Goal: Task Accomplishment & Management: Manage account settings

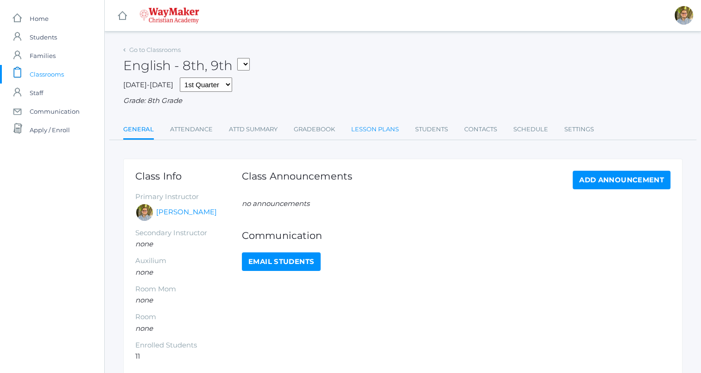
click at [374, 131] on link "Lesson Plans" at bounding box center [375, 129] width 48 height 19
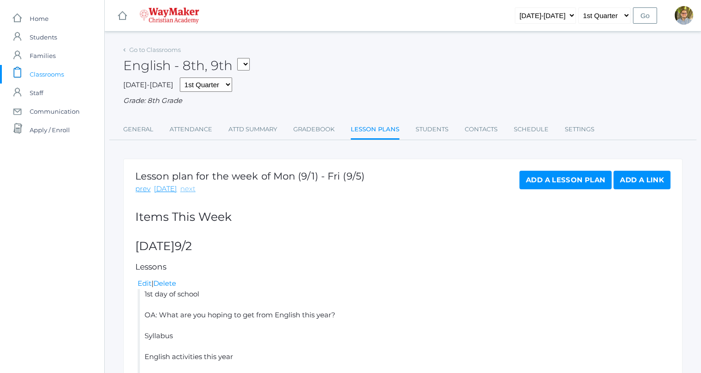
click at [180, 190] on link "next" at bounding box center [187, 189] width 15 height 11
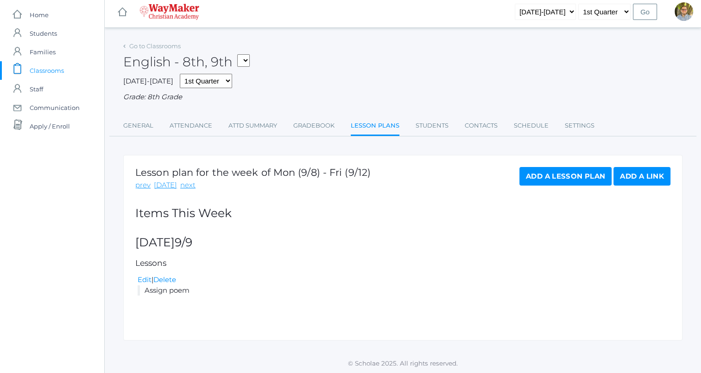
scroll to position [5, 0]
click at [145, 275] on link "Edit" at bounding box center [145, 278] width 14 height 9
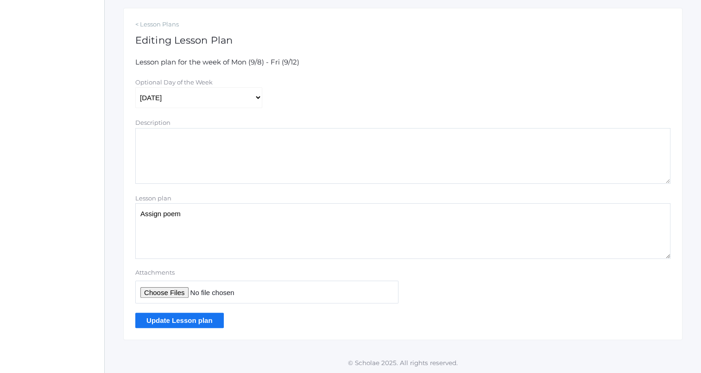
scroll to position [151, 0]
click at [265, 224] on textarea "Assign poem" at bounding box center [402, 231] width 535 height 56
type textarea "Books stay in classroom Assign poem"
click at [201, 323] on input "Update Lesson plan" at bounding box center [179, 319] width 89 height 15
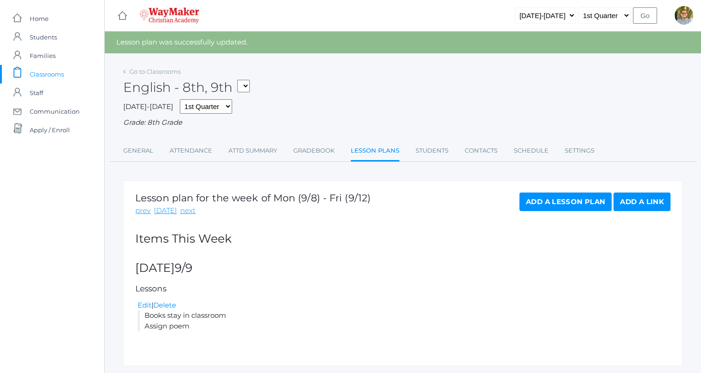
click at [57, 74] on span "Classrooms" at bounding box center [47, 74] width 34 height 19
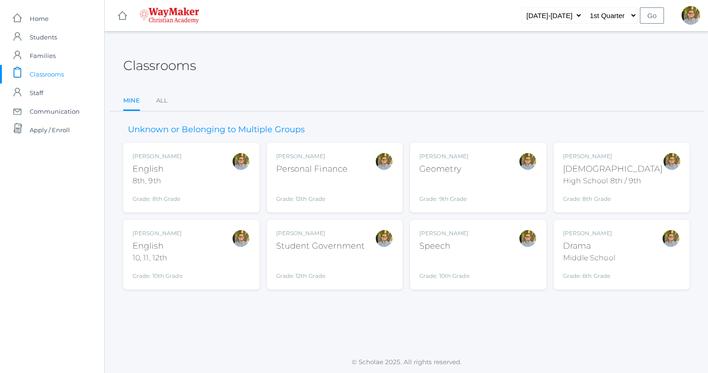
click at [204, 250] on div "[PERSON_NAME] English 10, 11, 12th Grade: 10th Grade HSENGLISH" at bounding box center [192, 254] width 118 height 51
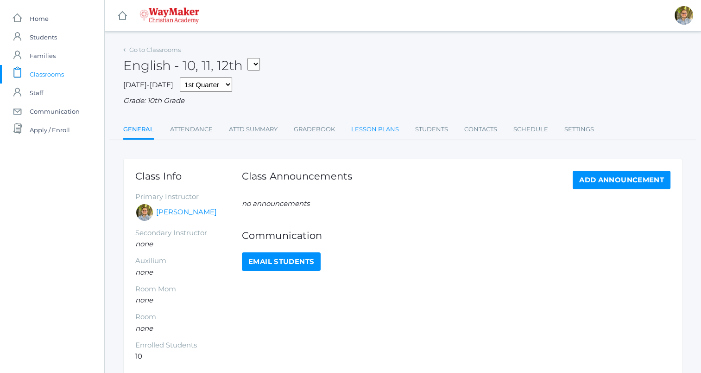
click at [373, 127] on link "Lesson Plans" at bounding box center [375, 129] width 48 height 19
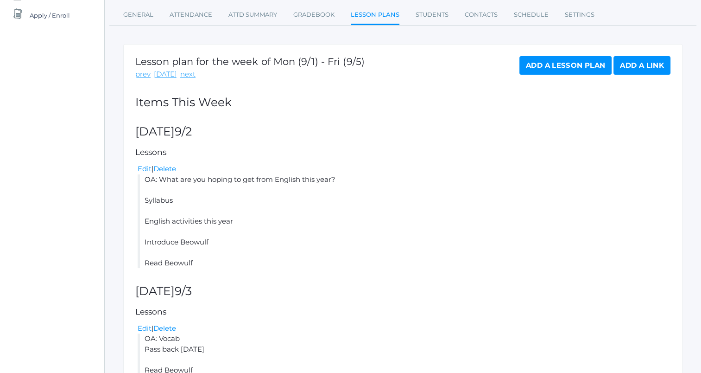
scroll to position [139, 0]
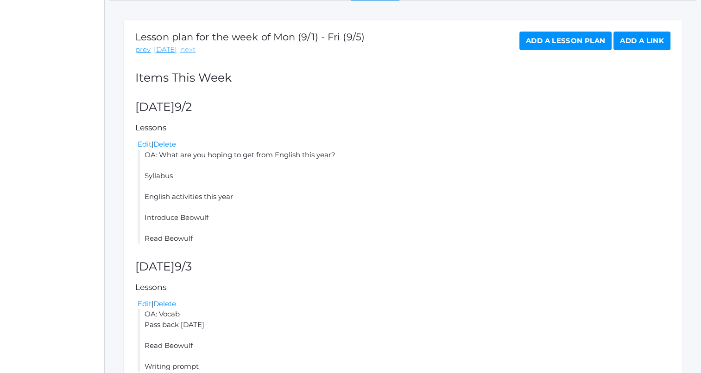
click at [184, 53] on link "next" at bounding box center [187, 49] width 15 height 11
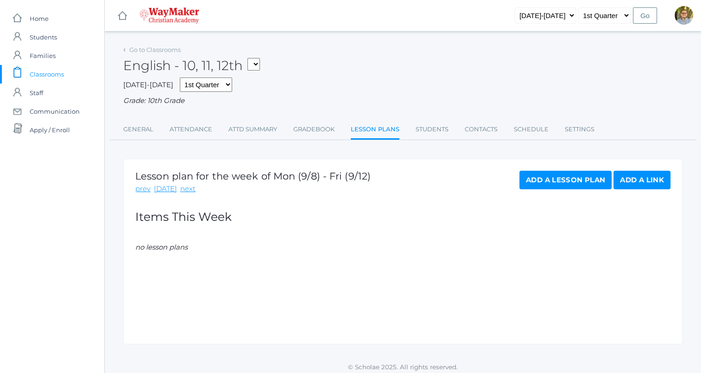
click at [540, 176] on link "Add a Lesson Plan" at bounding box center [565, 180] width 92 height 19
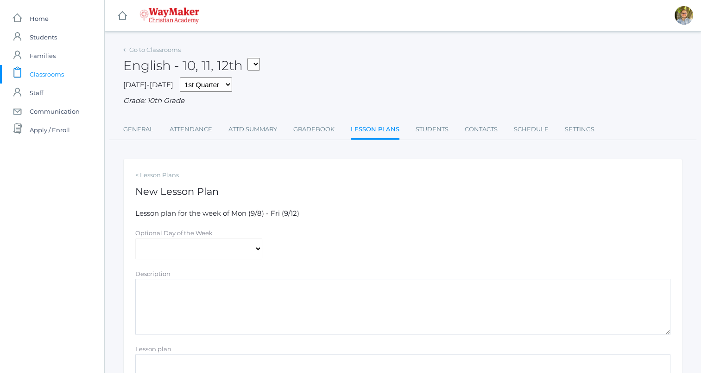
click at [213, 237] on div "Optional Day of the Week" at bounding box center [198, 233] width 127 height 11
click at [213, 244] on select "Monday Tuesday Wednesday Thursday Friday" at bounding box center [198, 248] width 127 height 21
select select "2025-09-09"
click at [135, 238] on select "Monday Tuesday Wednesday Thursday Friday" at bounding box center [198, 248] width 127 height 21
click at [233, 352] on div "Lesson plan" at bounding box center [402, 348] width 535 height 11
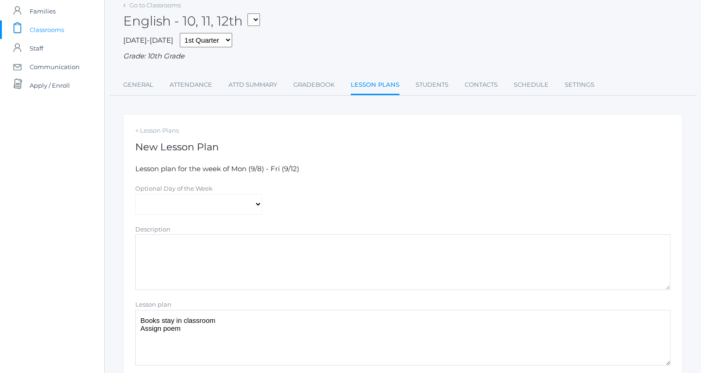
scroll to position [151, 0]
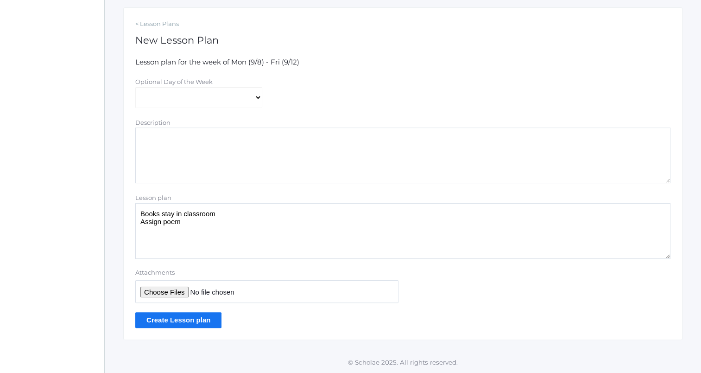
type textarea "Books stay in classroom Assign poem"
click at [211, 321] on input "Create Lesson plan" at bounding box center [178, 319] width 86 height 15
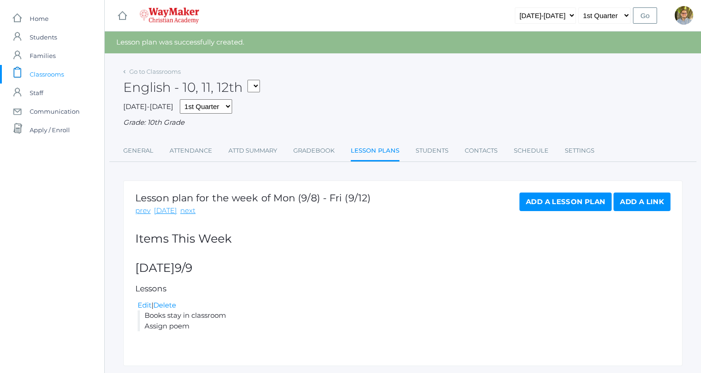
click at [25, 70] on link "icons/clipboard/plain Created with Sketch. Classrooms" at bounding box center [52, 74] width 104 height 19
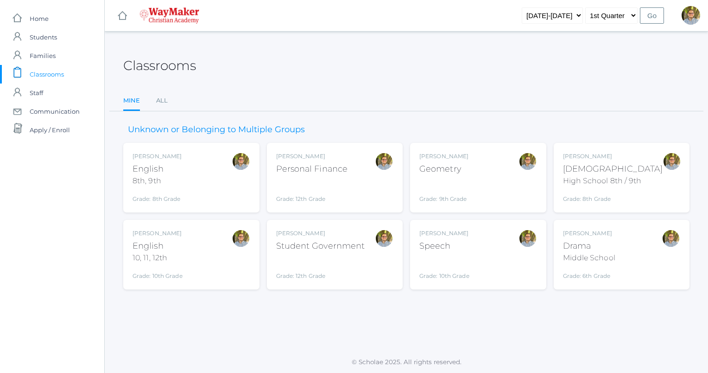
click at [198, 239] on div "Kylen Braileanu English 10, 11, 12th Grade: 10th Grade HSENGLISH" at bounding box center [192, 254] width 118 height 51
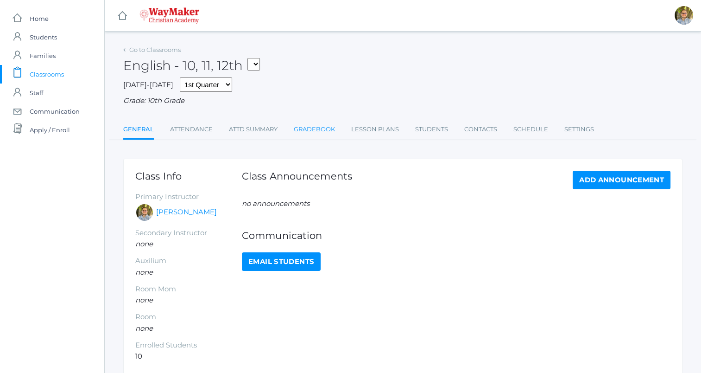
click at [318, 135] on link "Gradebook" at bounding box center [314, 129] width 41 height 19
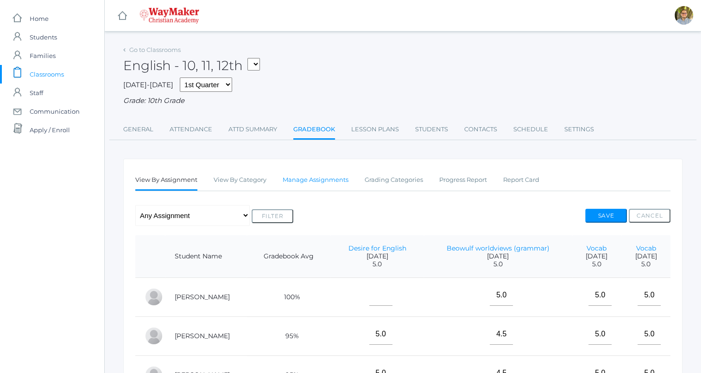
click at [312, 182] on link "Manage Assignments" at bounding box center [316, 180] width 66 height 19
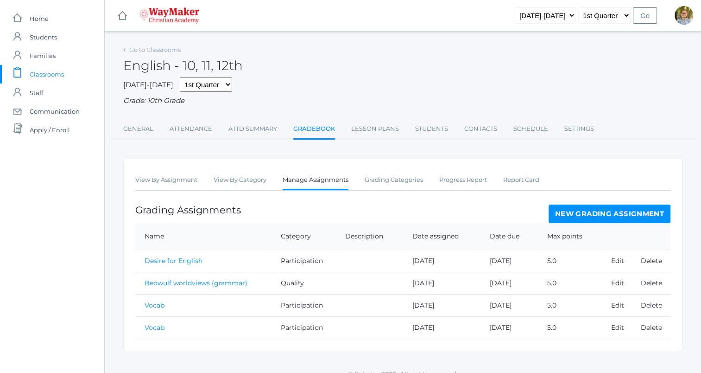
click at [586, 207] on link "New Grading Assignment" at bounding box center [610, 213] width 122 height 19
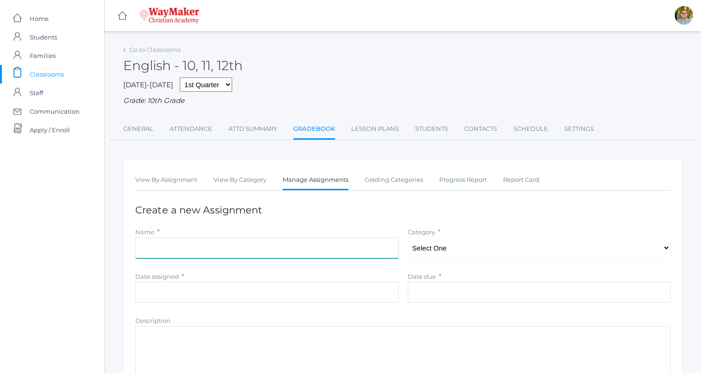
click at [367, 244] on input "Name" at bounding box center [266, 247] width 263 height 21
type input "Vocab"
type input "2025-09-05"
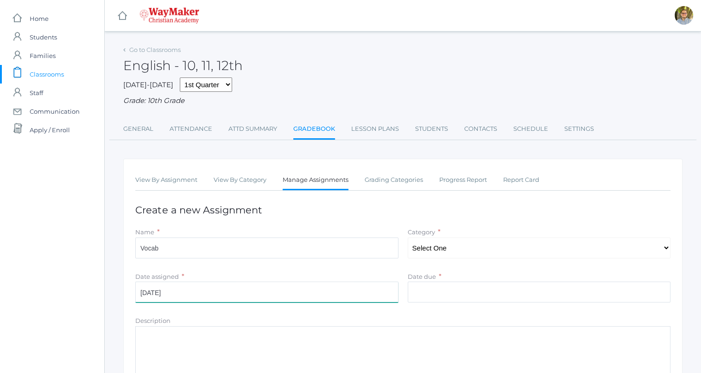
type input "2025-09-05"
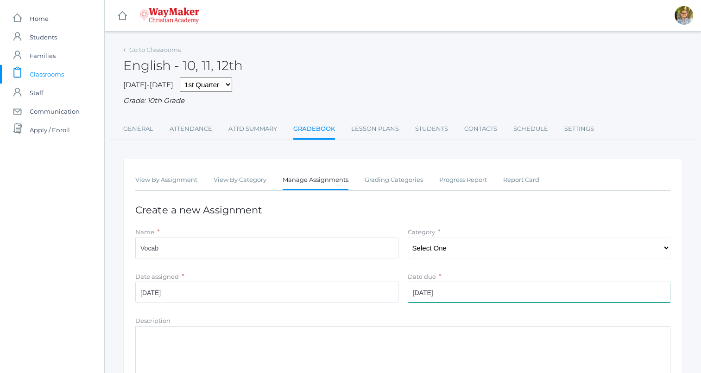
type input "5"
click at [469, 243] on select "Select One Participation Quality Accuracy" at bounding box center [539, 247] width 263 height 21
select select "1113"
click at [408, 237] on select "Select One Participation Quality Accuracy" at bounding box center [539, 247] width 263 height 21
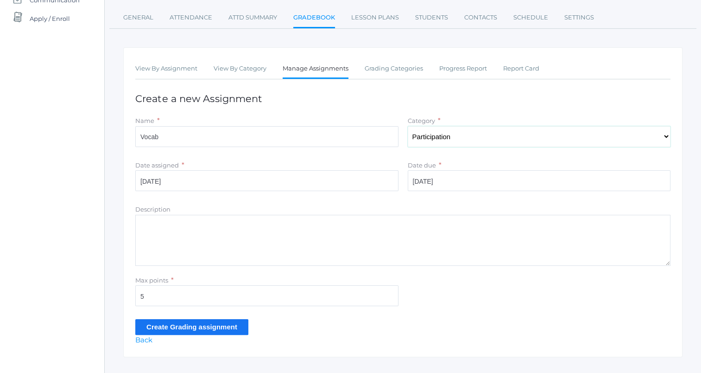
scroll to position [129, 0]
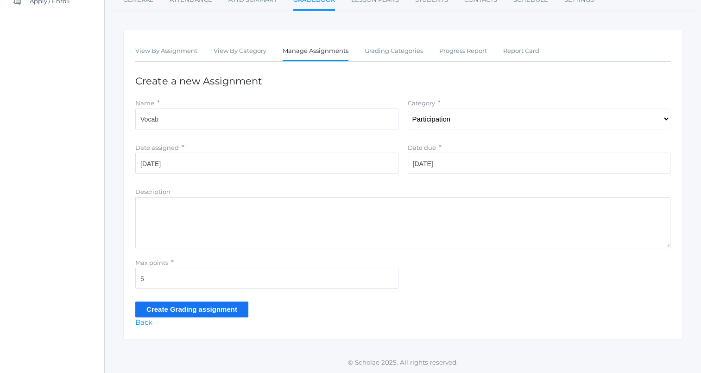
click at [209, 308] on input "Create Grading assignment" at bounding box center [191, 308] width 113 height 15
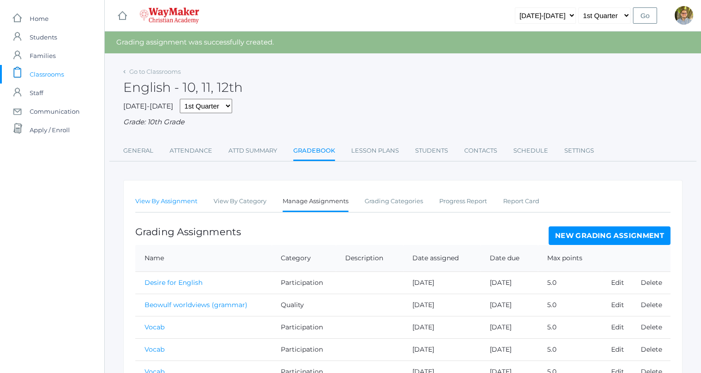
click at [169, 197] on link "View By Assignment" at bounding box center [166, 201] width 62 height 19
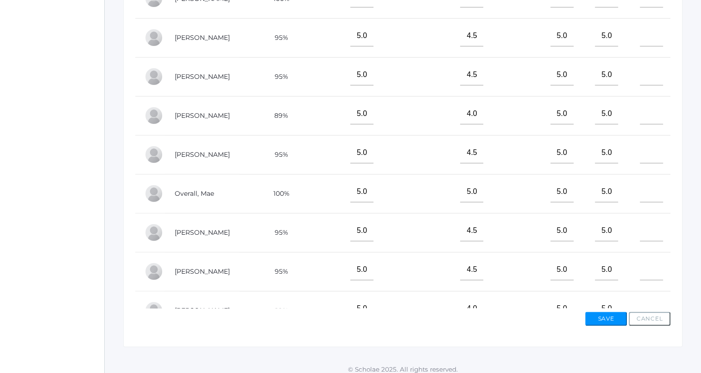
scroll to position [304, 0]
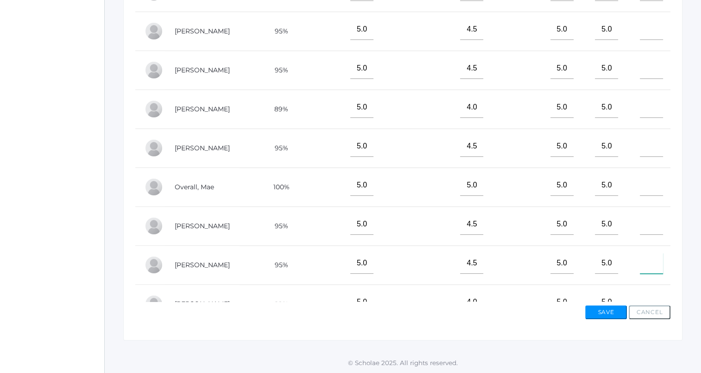
click at [640, 261] on input"] "text" at bounding box center [651, 263] width 23 height 21
type input"] "5"
click at [640, 152] on input"] "text" at bounding box center [651, 146] width 23 height 21
type input"] "5"
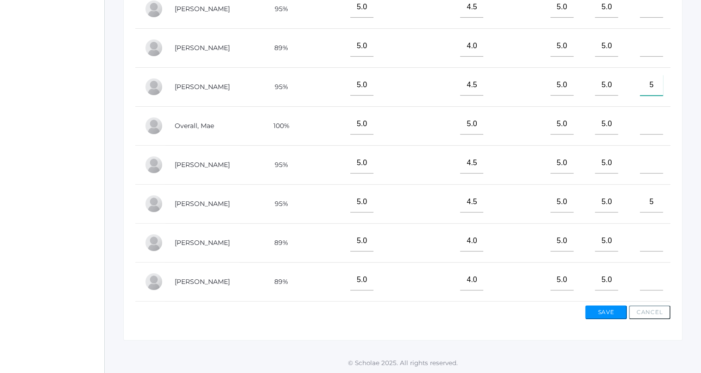
scroll to position [67, 0]
click at [644, 238] on input"] "text" at bounding box center [651, 240] width 23 height 21
type input"] "5"
click at [640, 152] on input"] "text" at bounding box center [651, 162] width 23 height 21
type input"] "5"
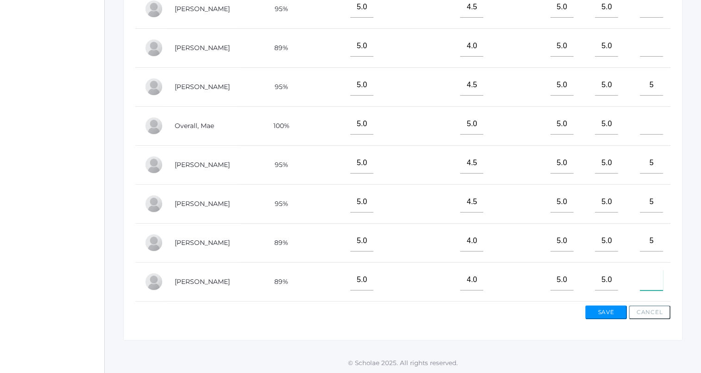
click at [640, 269] on input"] "text" at bounding box center [651, 279] width 23 height 21
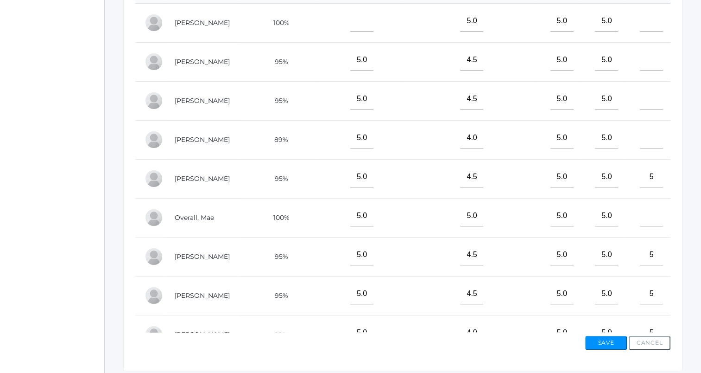
scroll to position [258, 0]
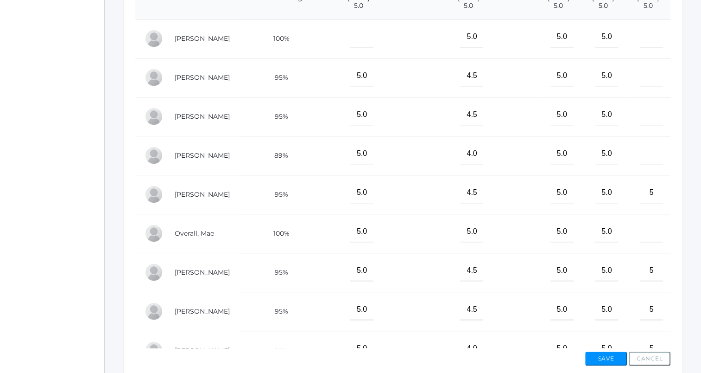
type input"] "5"
drag, startPoint x: 641, startPoint y: 82, endPoint x: 641, endPoint y: 87, distance: 5.1
click at [641, 85] on td at bounding box center [648, 77] width 45 height 39
type input"] "5"
click at [640, 155] on input"] "text" at bounding box center [651, 153] width 23 height 21
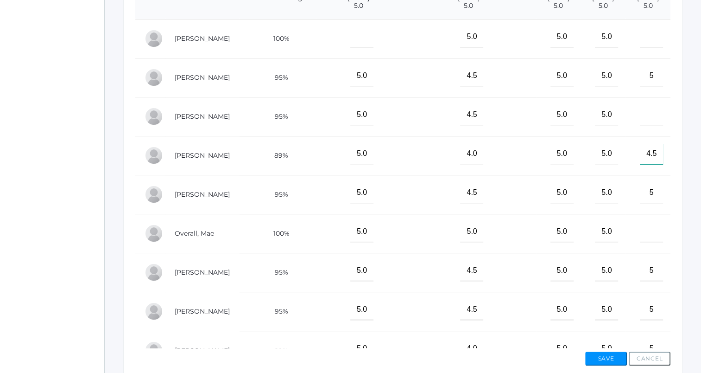
type input"] "4.5"
click at [601, 361] on button "Save" at bounding box center [606, 358] width 42 height 14
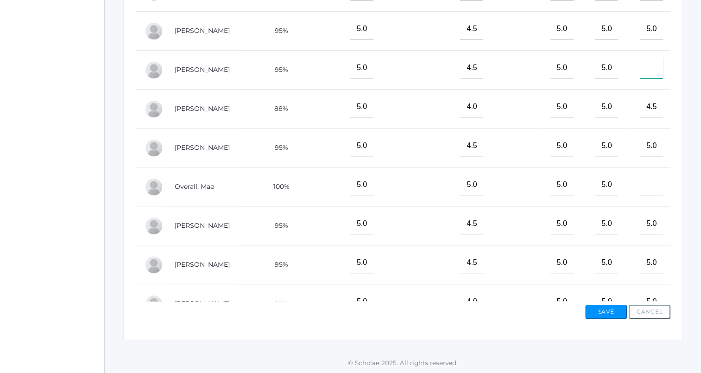
click at [641, 74] on input"] "text" at bounding box center [651, 67] width 23 height 21
type input"] "4.5"
click at [605, 311] on button "Save" at bounding box center [606, 311] width 42 height 14
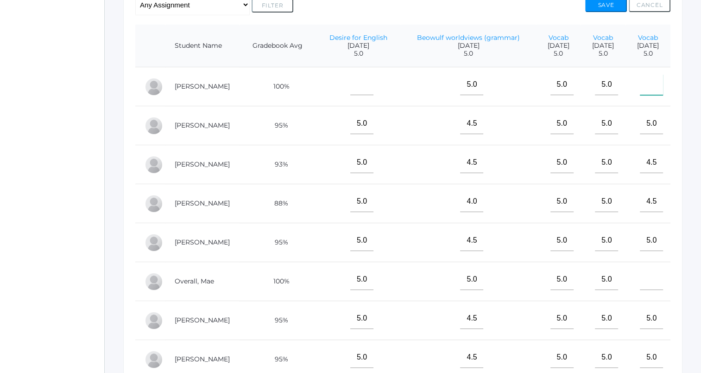
click at [640, 89] on input"] "text" at bounding box center [651, 84] width 23 height 21
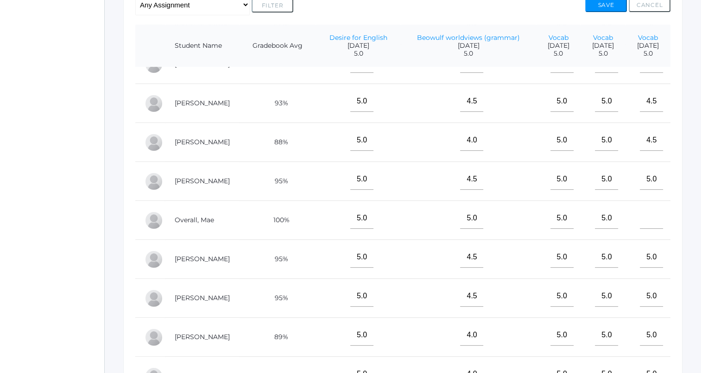
scroll to position [67, 0]
type input"] "5"
click at [640, 217] on input"] "text" at bounding box center [651, 218] width 23 height 21
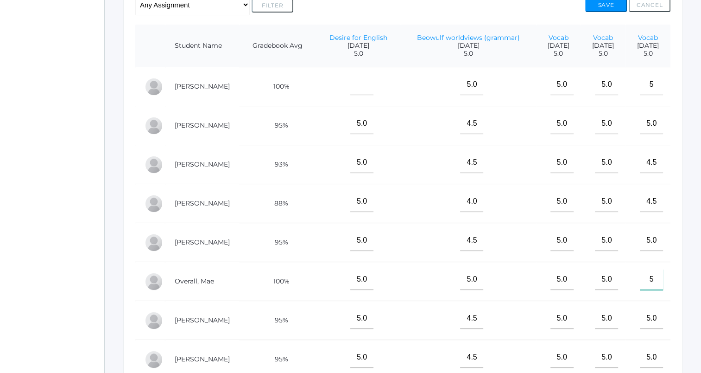
type input"] "5"
click at [610, 8] on button "Save" at bounding box center [606, 5] width 42 height 14
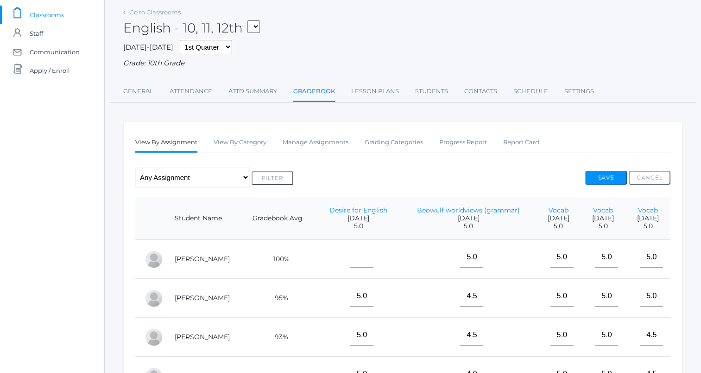
scroll to position [46, 0]
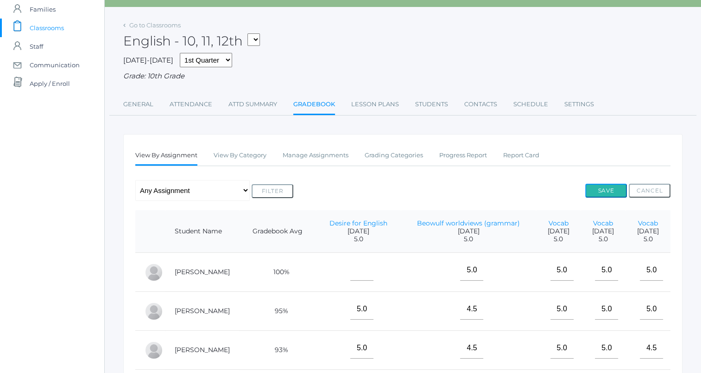
click at [614, 190] on button "Save" at bounding box center [606, 191] width 42 height 14
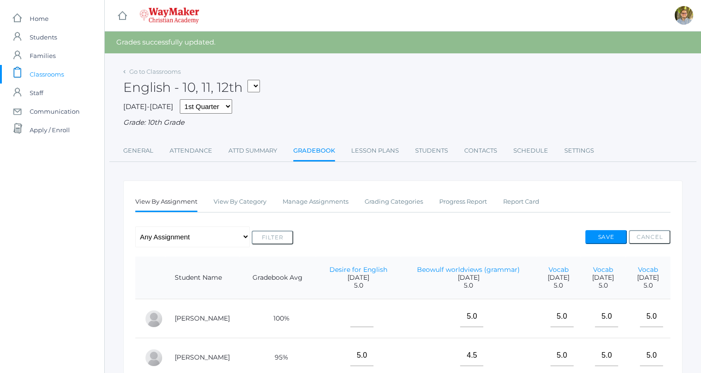
click at [61, 73] on span "Classrooms" at bounding box center [47, 74] width 34 height 19
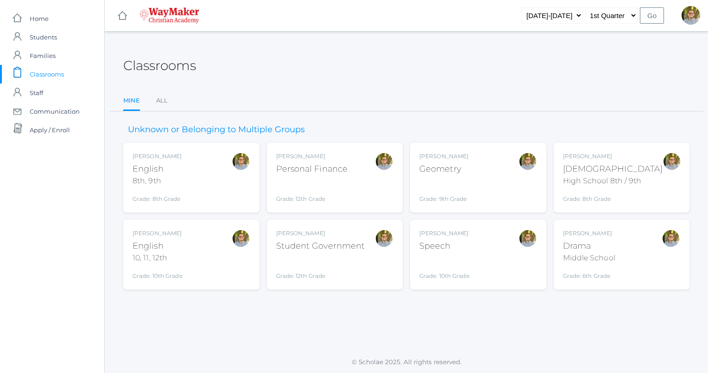
click at [475, 249] on div "Kylen Braileanu Speech Grade: 10th Grade SPEECH" at bounding box center [478, 254] width 118 height 51
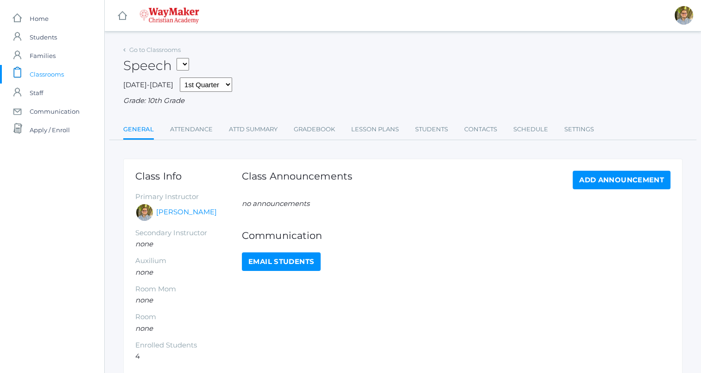
click at [374, 119] on div "Go to Classrooms Speech FINANCE - Personal Finance SG - Student Government THEA…" at bounding box center [402, 91] width 559 height 97
click at [379, 128] on link "Lesson Plans" at bounding box center [375, 129] width 48 height 19
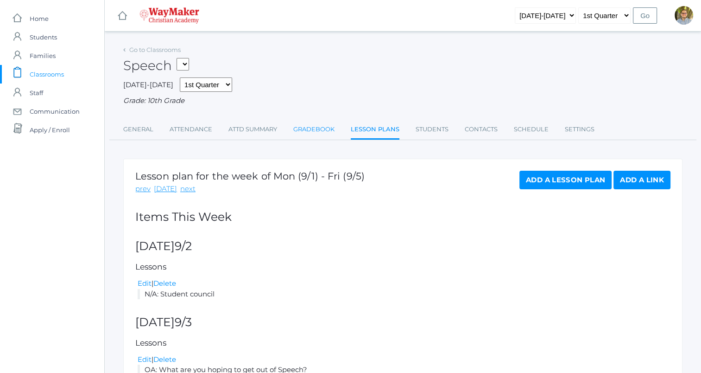
click at [332, 126] on link "Gradebook" at bounding box center [313, 129] width 41 height 19
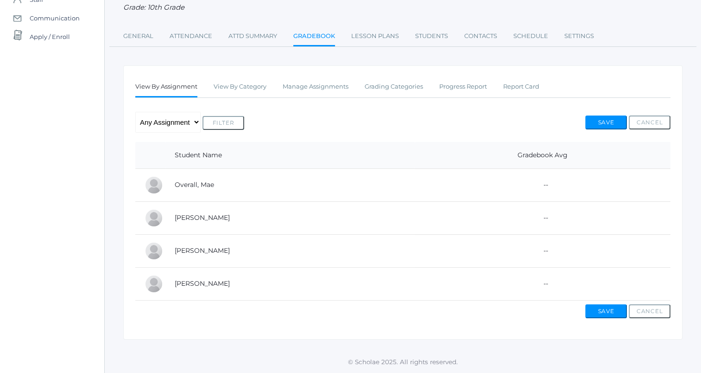
scroll to position [99, 0]
click at [304, 78] on link "Manage Assignments" at bounding box center [316, 86] width 66 height 19
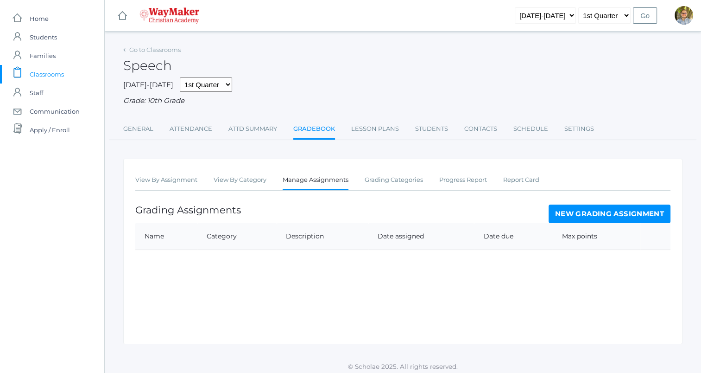
click at [580, 211] on link "New Grading Assignment" at bounding box center [610, 213] width 122 height 19
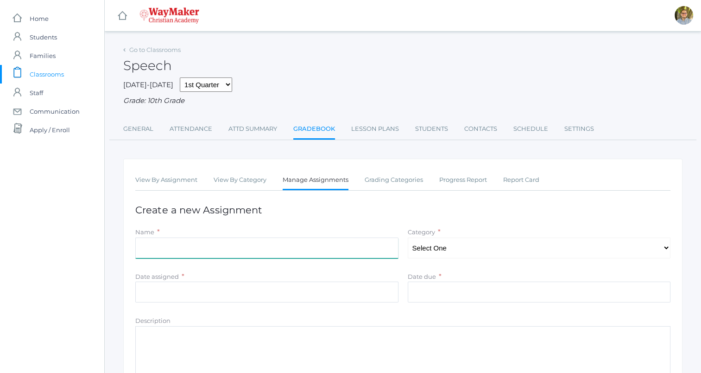
drag, startPoint x: 330, startPoint y: 245, endPoint x: 355, endPoint y: 210, distance: 43.5
click at [330, 245] on input "Name" at bounding box center [266, 247] width 263 height 21
type input "1st week OA's"
click at [441, 243] on select "Select One" at bounding box center [539, 247] width 263 height 21
drag, startPoint x: 470, startPoint y: 228, endPoint x: 465, endPoint y: 206, distance: 22.8
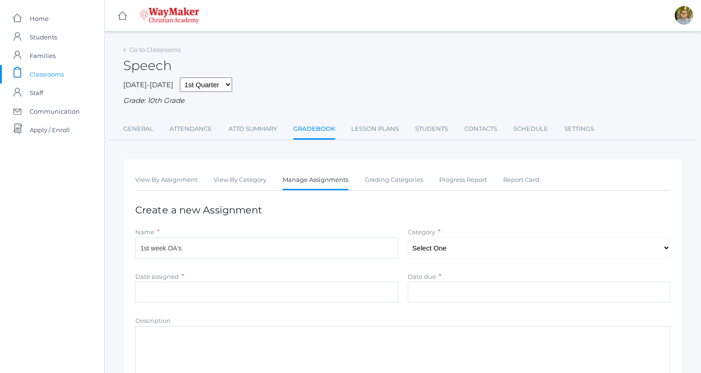
click at [470, 228] on div "Category * Select One" at bounding box center [539, 243] width 263 height 32
click at [405, 187] on link "Grading Categories" at bounding box center [394, 180] width 58 height 19
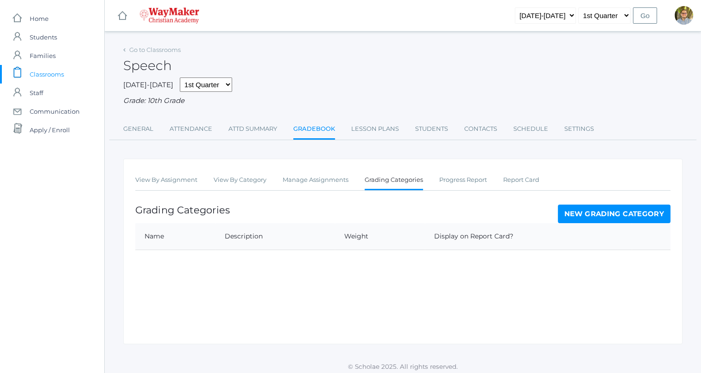
click at [580, 209] on link "New Grading Category" at bounding box center [614, 213] width 113 height 19
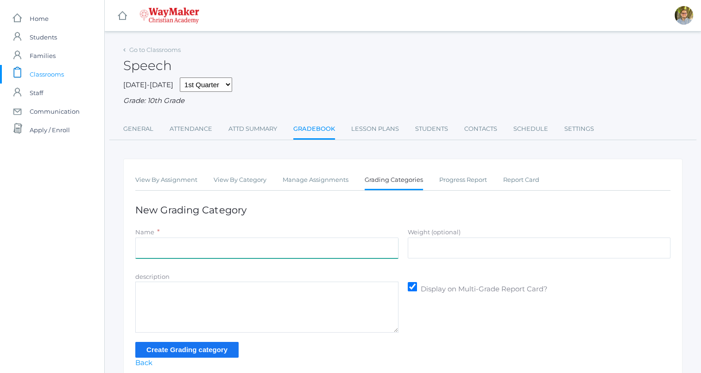
click at [349, 247] on input "Name" at bounding box center [266, 247] width 263 height 21
type input "Participation"
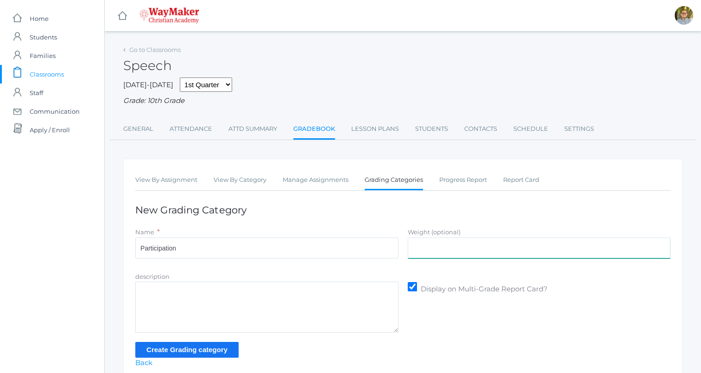
click at [453, 251] on input "Weight (optional)" at bounding box center [539, 247] width 263 height 21
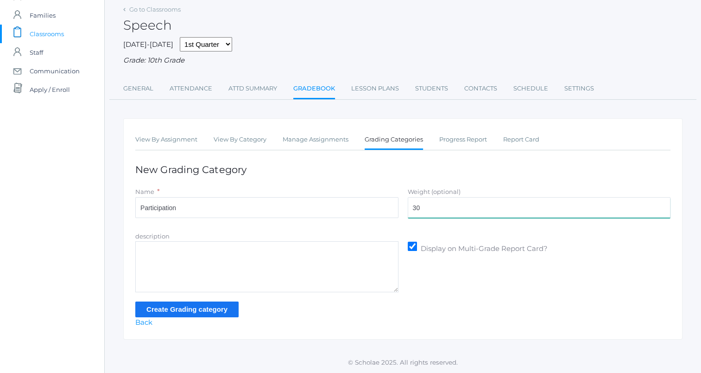
type input "30"
click at [205, 308] on input "Create Grading category" at bounding box center [186, 308] width 103 height 15
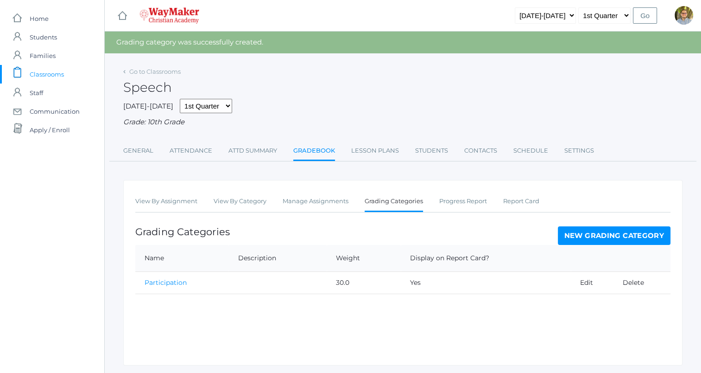
click at [590, 229] on link "New Grading Category" at bounding box center [614, 235] width 113 height 19
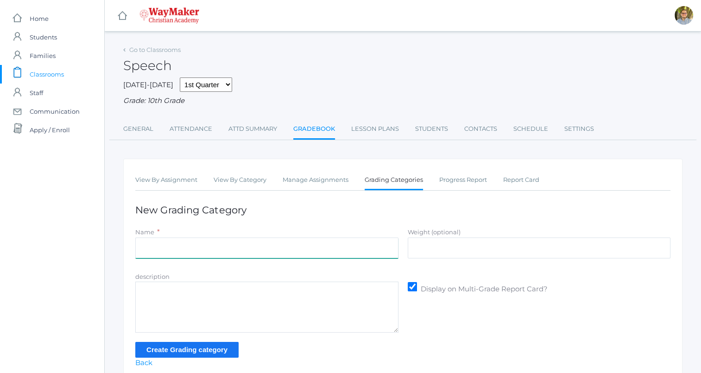
click at [256, 243] on input "Name" at bounding box center [266, 247] width 263 height 21
type input "Quality"
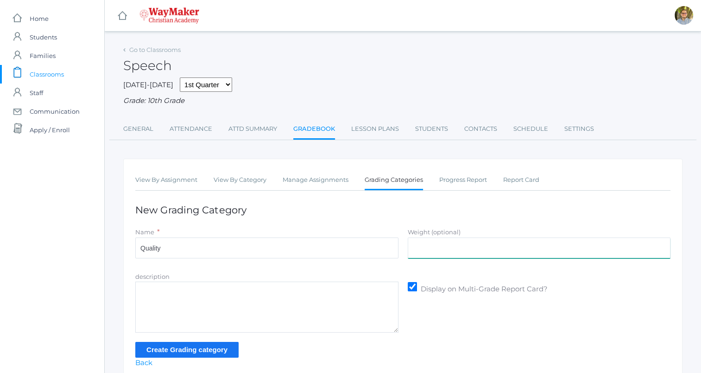
click at [420, 250] on input "Weight (optional)" at bounding box center [539, 247] width 263 height 21
type input "70"
click at [212, 348] on input "Create Grading category" at bounding box center [186, 349] width 103 height 15
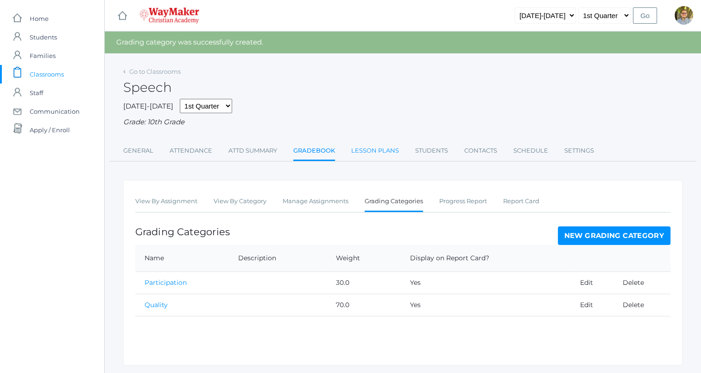
click at [382, 151] on link "Lesson Plans" at bounding box center [375, 150] width 48 height 19
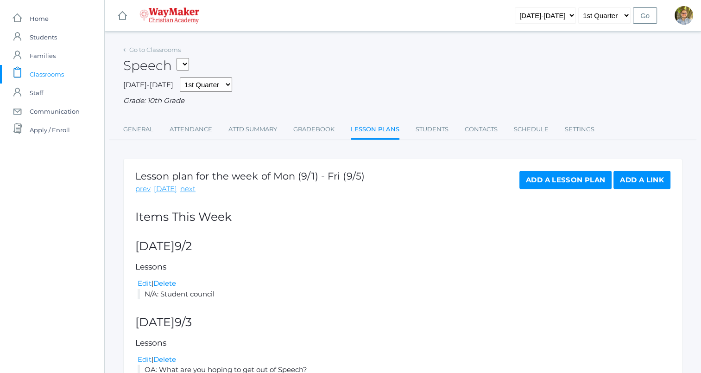
click at [54, 72] on span "Classrooms" at bounding box center [47, 74] width 34 height 19
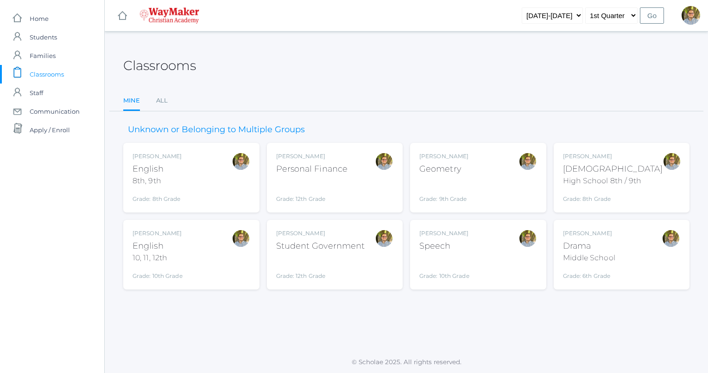
click at [621, 163] on div "[DEMOGRAPHIC_DATA]" at bounding box center [613, 169] width 100 height 13
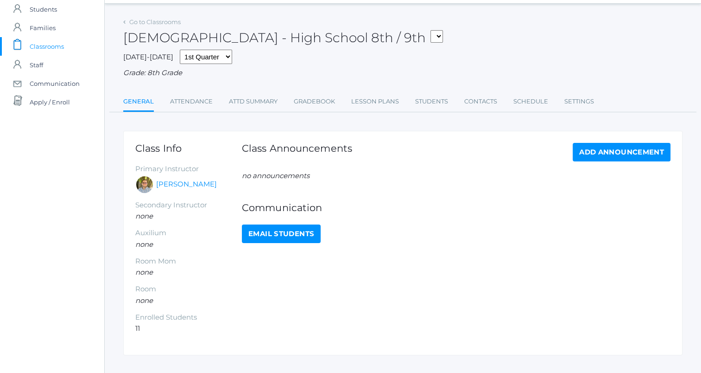
scroll to position [44, 0]
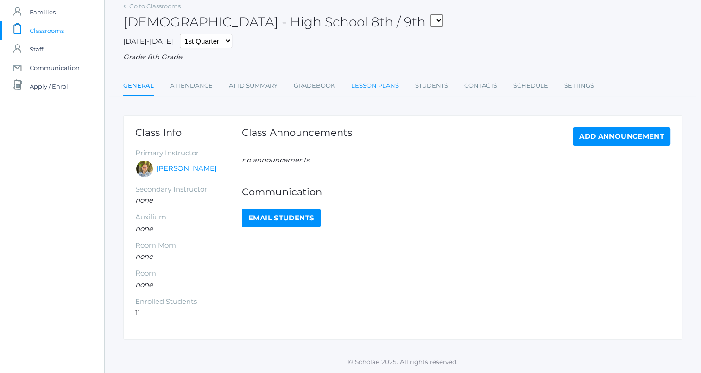
click at [373, 89] on link "Lesson Plans" at bounding box center [375, 85] width 48 height 19
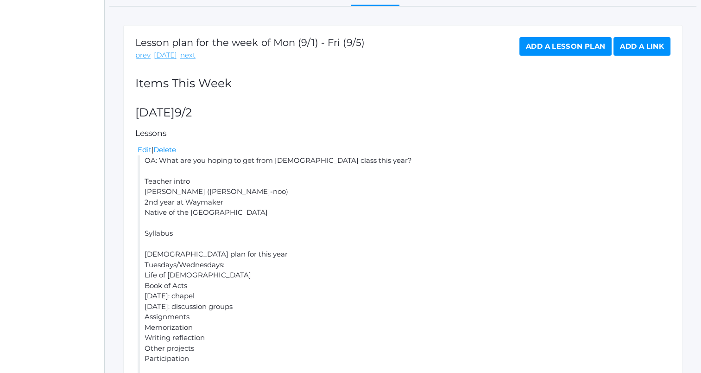
scroll to position [139, 0]
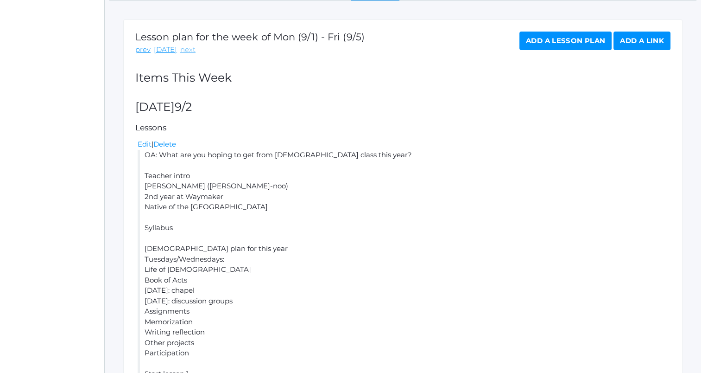
click at [185, 48] on link "next" at bounding box center [187, 49] width 15 height 11
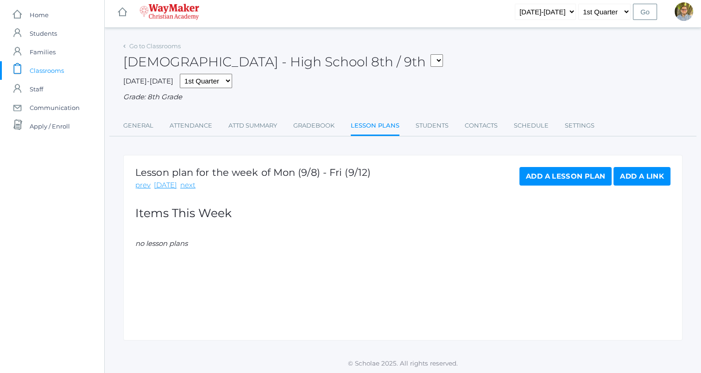
scroll to position [5, 0]
click at [545, 175] on link "Add a Lesson Plan" at bounding box center [565, 175] width 92 height 19
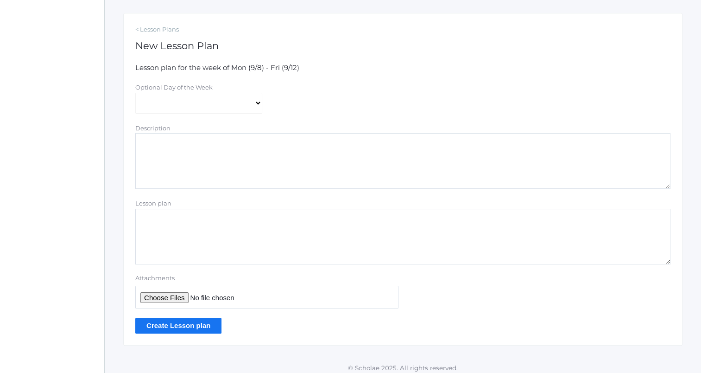
scroll to position [151, 0]
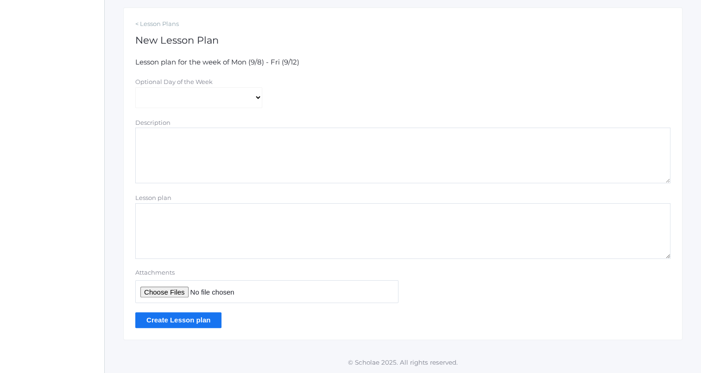
click at [234, 227] on textarea "Lesson plan" at bounding box center [402, 231] width 535 height 56
type textarea "T"
type textarea "Reminder: tardies start this week"
click at [181, 317] on input "Create Lesson plan" at bounding box center [178, 319] width 86 height 15
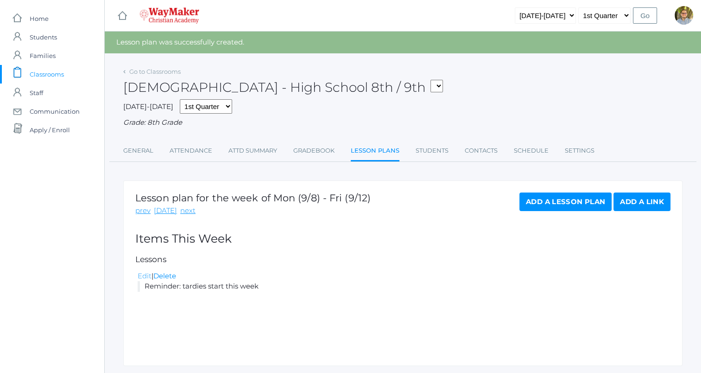
click at [146, 278] on link "Edit" at bounding box center [145, 275] width 14 height 9
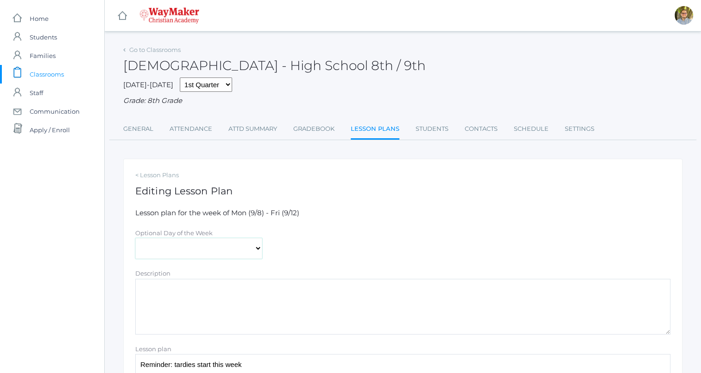
click at [197, 253] on select "[DATE] [DATE] [DATE] [DATE] [DATE]" at bounding box center [198, 248] width 127 height 21
select select "2025-09-09"
click at [135, 238] on select "Monday Tuesday Wednesday Thursday Friday" at bounding box center [198, 248] width 127 height 21
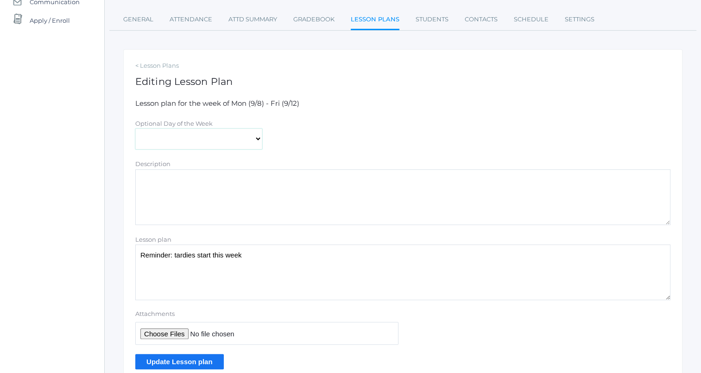
scroll to position [151, 0]
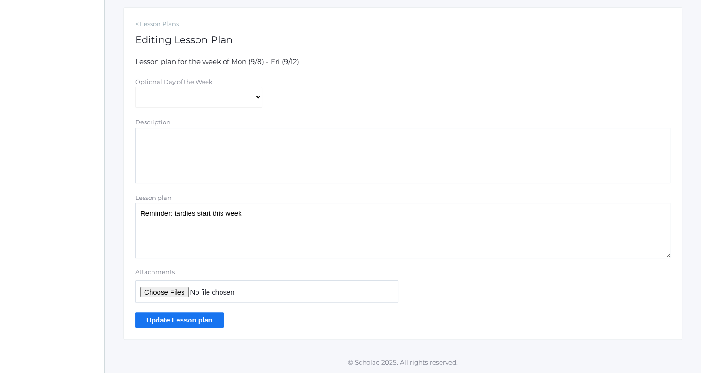
click at [195, 318] on input "Update Lesson plan" at bounding box center [179, 319] width 89 height 15
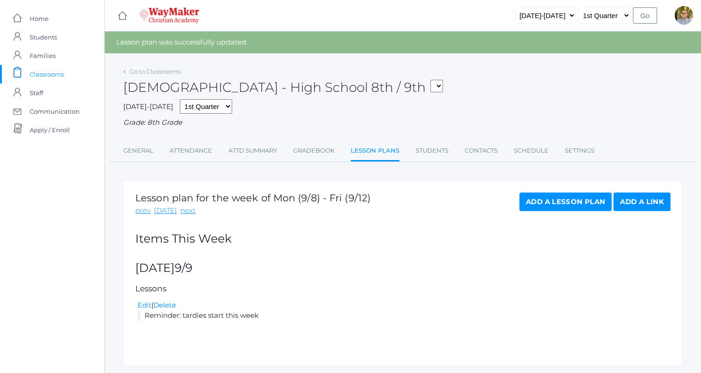
click at [46, 73] on span "Classrooms" at bounding box center [47, 74] width 34 height 19
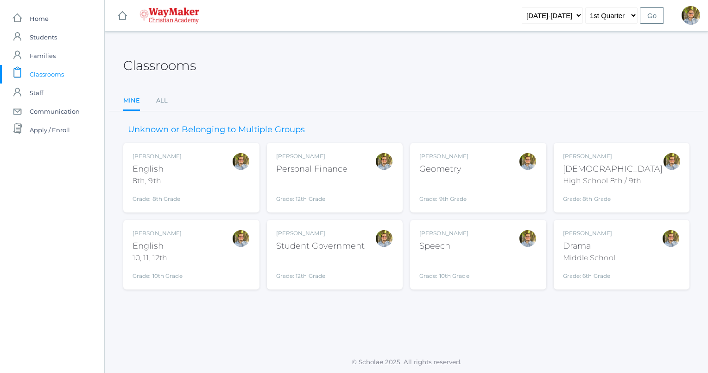
click at [214, 249] on div "[PERSON_NAME] English 10, 11, 12th Grade: 10th Grade HSENGLISH" at bounding box center [192, 254] width 118 height 51
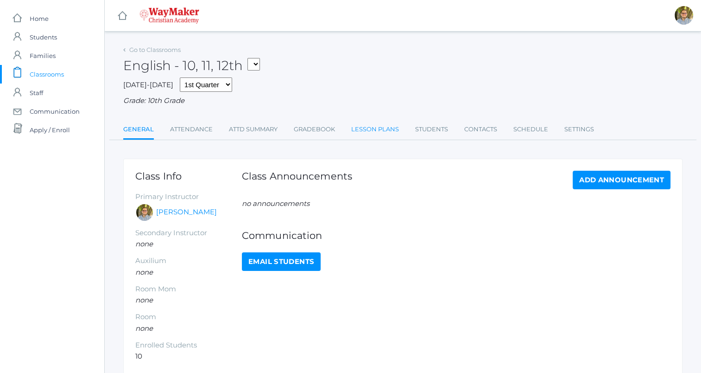
click at [377, 132] on link "Lesson Plans" at bounding box center [375, 129] width 48 height 19
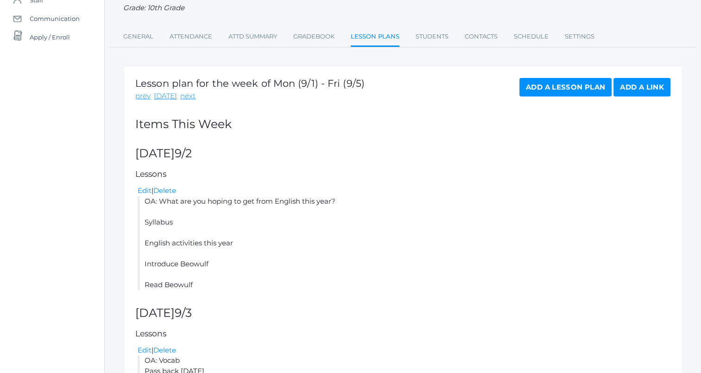
scroll to position [93, 0]
click at [187, 95] on link "next" at bounding box center [187, 96] width 15 height 11
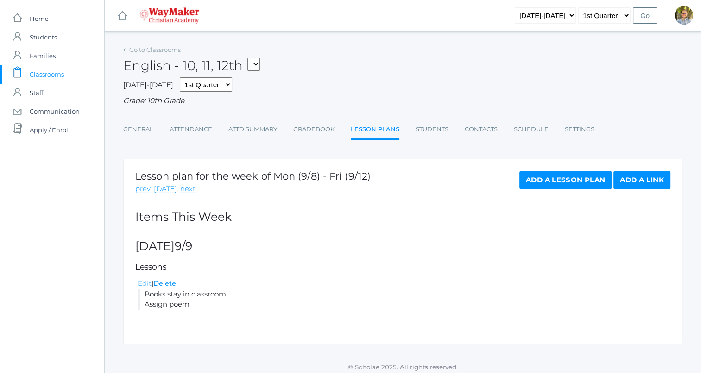
click at [146, 282] on link "Edit" at bounding box center [145, 283] width 14 height 9
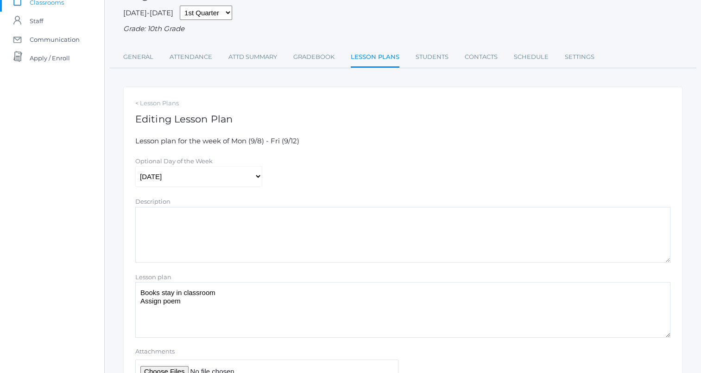
scroll to position [151, 0]
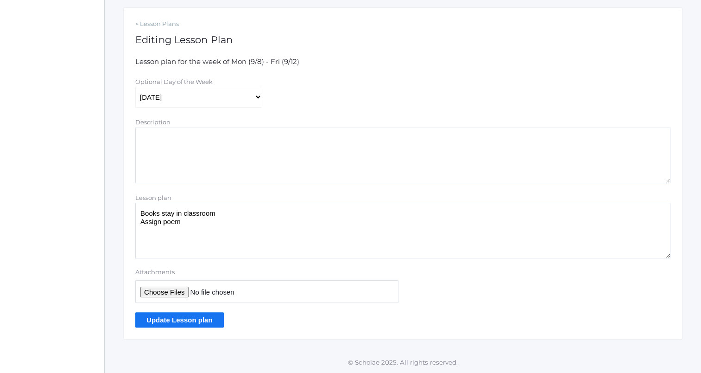
click at [137, 215] on textarea "Books stay in classroom Assign poem" at bounding box center [402, 231] width 535 height 56
type textarea "Tardies start today Books stay in classroom Assign poem"
click at [196, 319] on input "Update Lesson plan" at bounding box center [179, 319] width 89 height 15
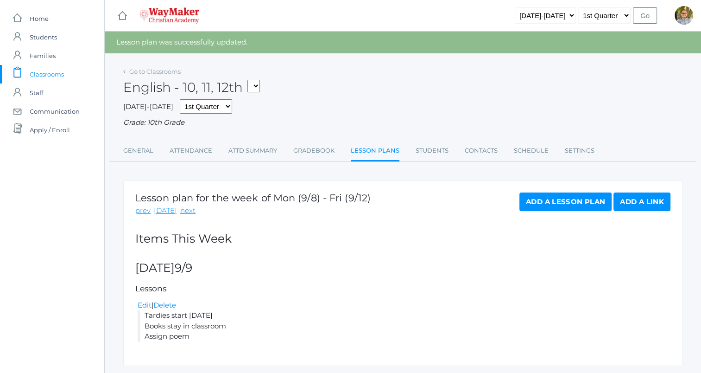
click at [49, 71] on span "Classrooms" at bounding box center [47, 74] width 34 height 19
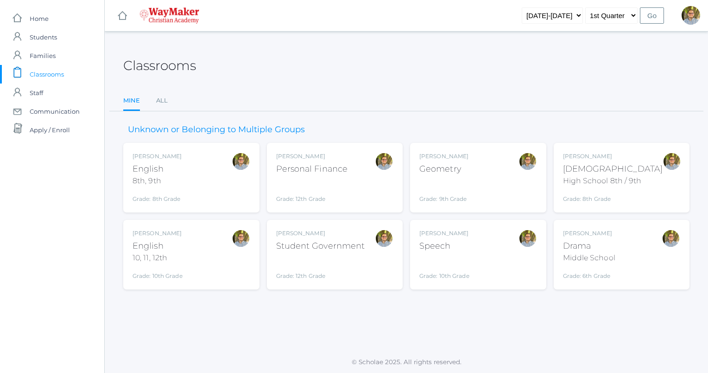
click at [484, 248] on div "[PERSON_NAME] Speech Grade: 10th Grade SPEECH" at bounding box center [478, 254] width 118 height 51
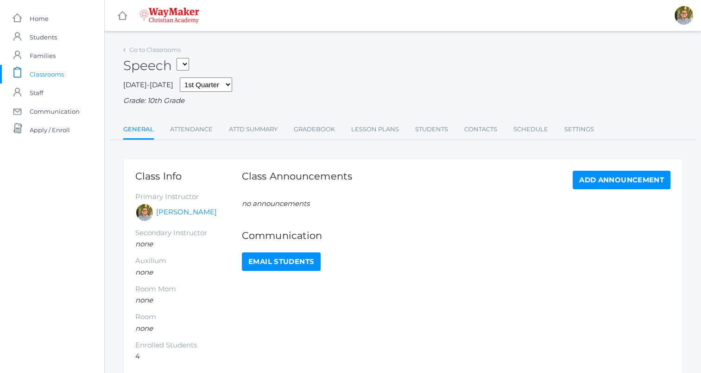
click at [54, 75] on span "Classrooms" at bounding box center [47, 74] width 34 height 19
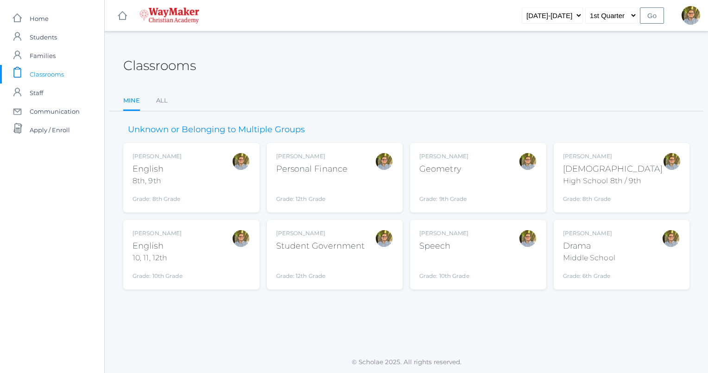
click at [188, 165] on div "Kylen Braileanu English 8th, 9th Grade: 8th Grade 08ENGLISH" at bounding box center [192, 177] width 118 height 51
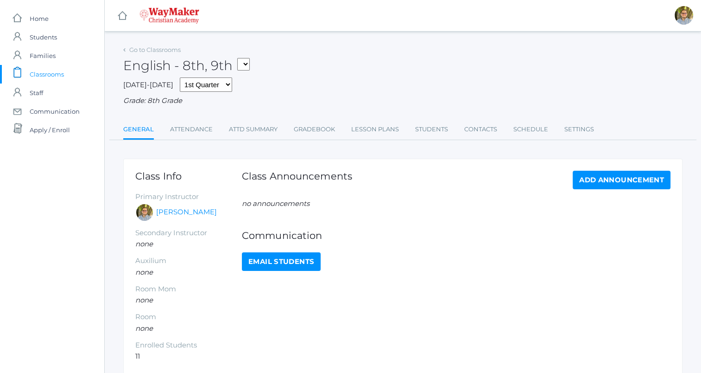
click at [50, 76] on span "Classrooms" at bounding box center [47, 74] width 34 height 19
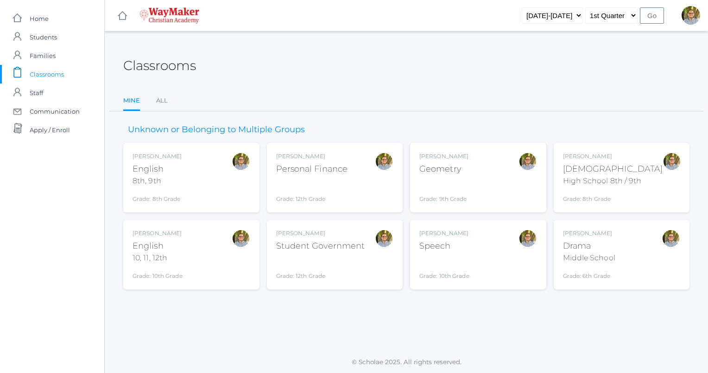
click at [609, 156] on div "[PERSON_NAME]" at bounding box center [613, 156] width 100 height 8
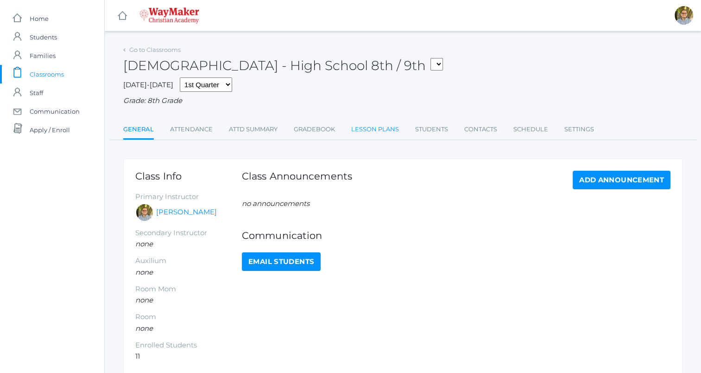
click at [361, 122] on link "Lesson Plans" at bounding box center [375, 129] width 48 height 19
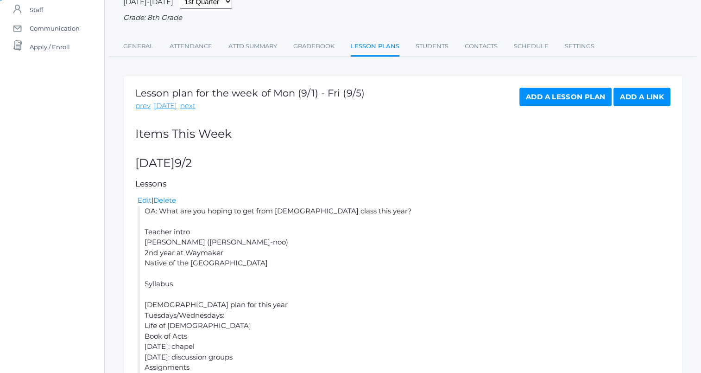
scroll to position [93, 0]
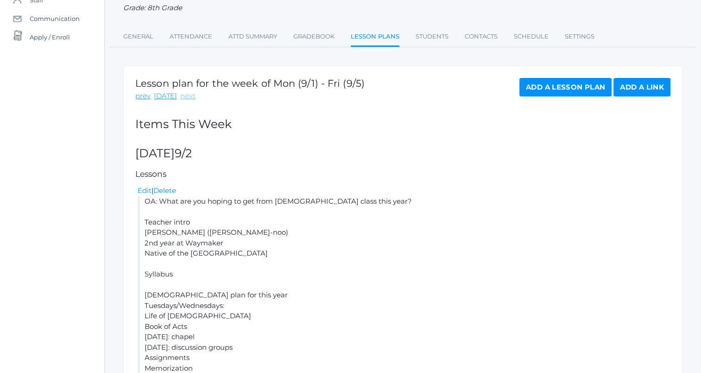
click at [184, 100] on link "next" at bounding box center [187, 96] width 15 height 11
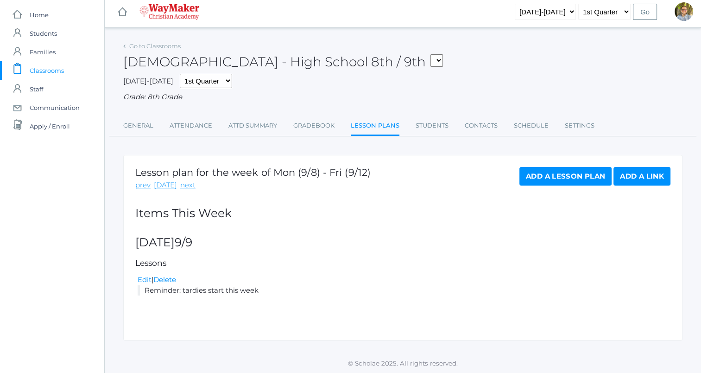
scroll to position [5, 0]
click at [140, 277] on link "Edit" at bounding box center [145, 278] width 14 height 9
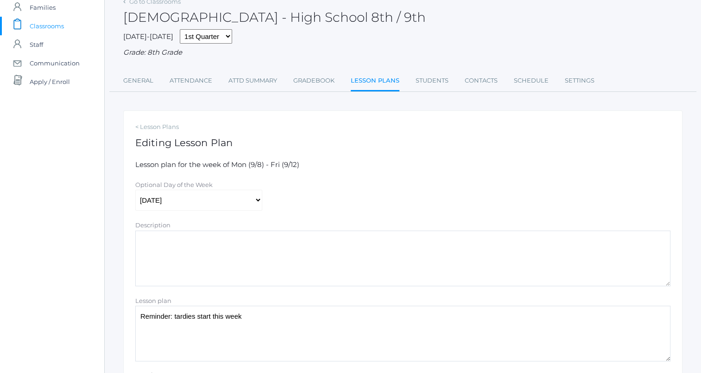
scroll to position [93, 0]
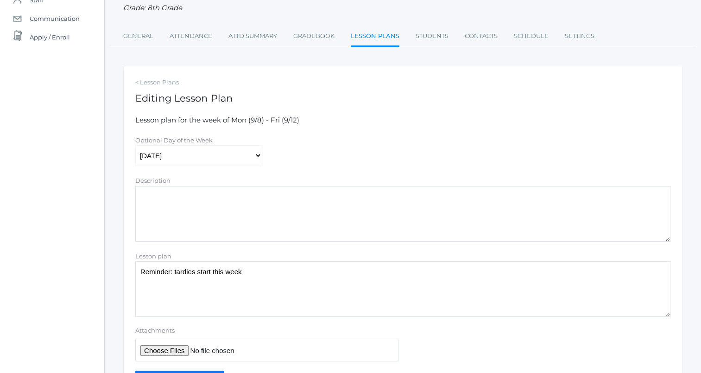
click at [301, 266] on textarea "Reminder: tardies start this week" at bounding box center [402, 289] width 535 height 56
drag, startPoint x: 139, startPoint y: 279, endPoint x: 495, endPoint y: 298, distance: 356.4
click at [495, 298] on textarea "Reminder: tardies start this week" at bounding box center [402, 289] width 535 height 56
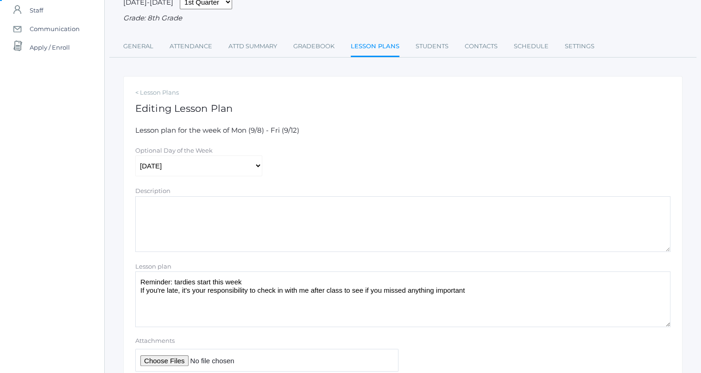
scroll to position [151, 0]
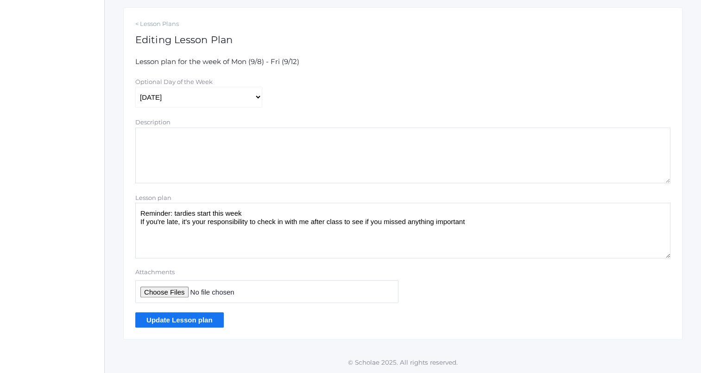
type textarea "Reminder: tardies start this week If you're late, it's your responsibility to c…"
click at [198, 319] on input "Update Lesson plan" at bounding box center [179, 319] width 89 height 15
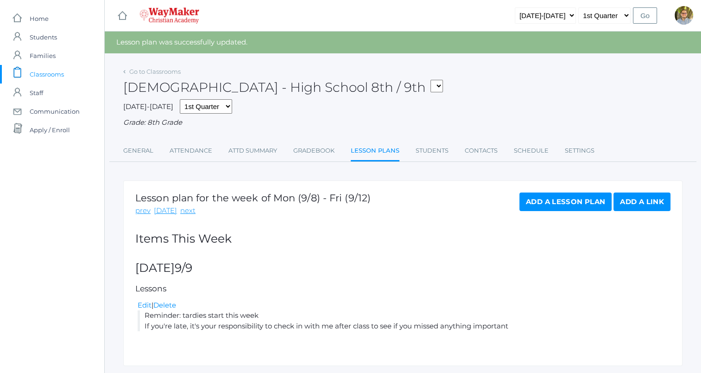
click at [55, 73] on span "Classrooms" at bounding box center [47, 74] width 34 height 19
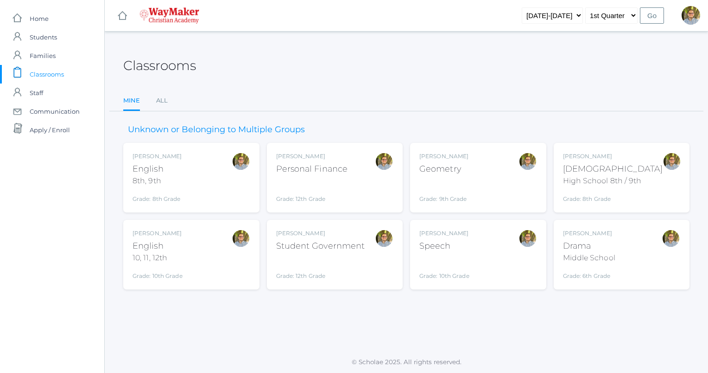
click at [209, 256] on div "Kylen Braileanu English 10, 11, 12th Grade: 10th Grade HSENGLISH" at bounding box center [192, 254] width 118 height 51
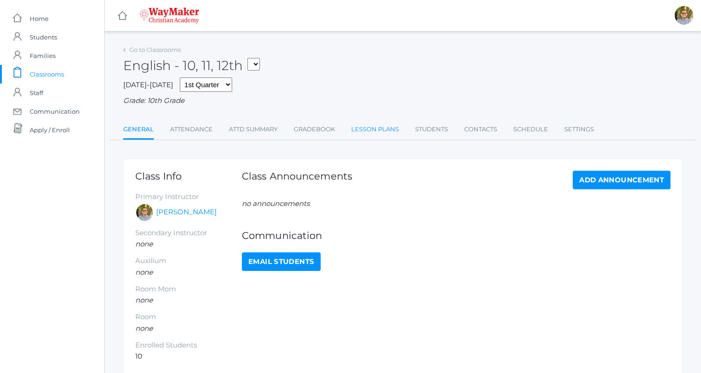
click at [380, 135] on link "Lesson Plans" at bounding box center [375, 129] width 48 height 19
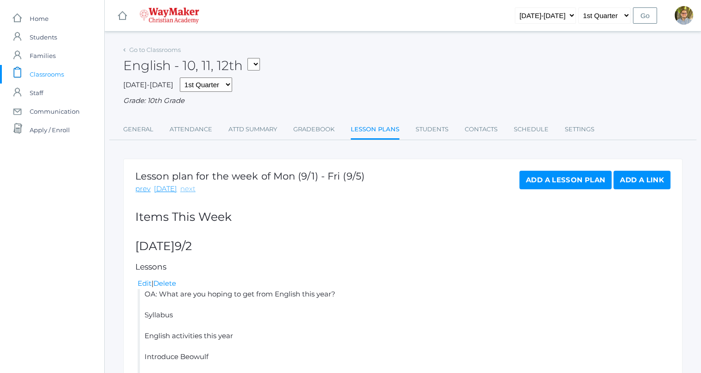
click at [187, 189] on link "next" at bounding box center [187, 189] width 15 height 11
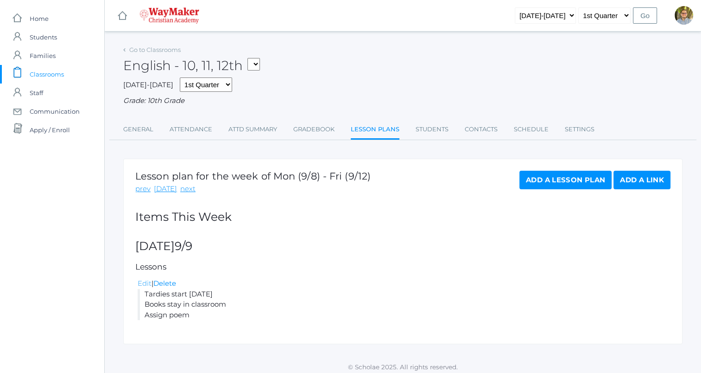
click at [145, 285] on link "Edit" at bounding box center [145, 283] width 14 height 9
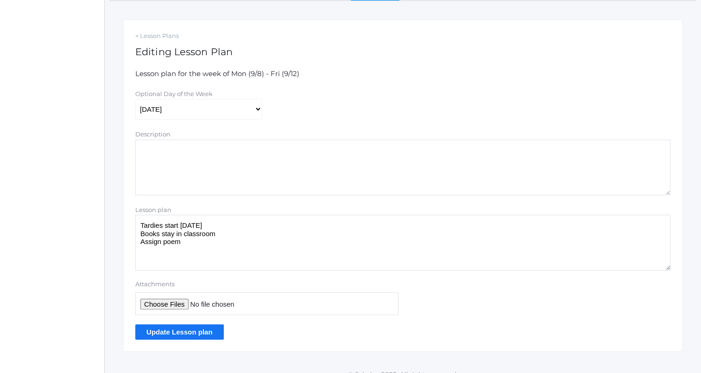
scroll to position [151, 0]
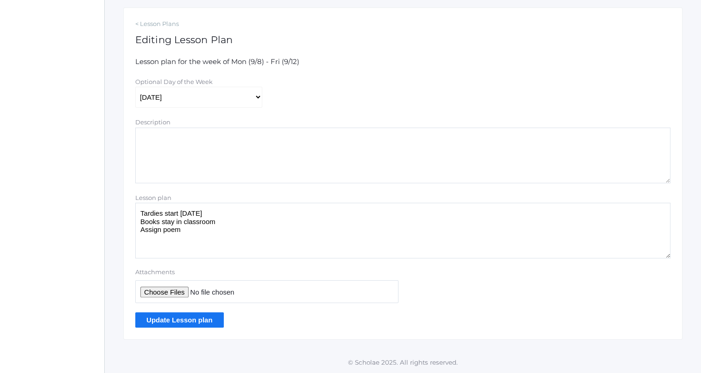
click at [220, 213] on textarea "Tardies start today Books stay in classroom Assign poem" at bounding box center [402, 231] width 535 height 56
paste textarea "If you're late, it's your responsibility to check in with me after class to see…"
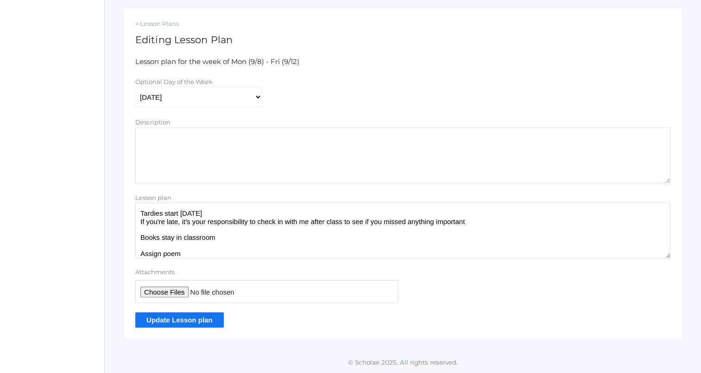
type textarea "Tardies start today If you're late, it's your responsibility to check in with m…"
click at [209, 315] on input "Update Lesson plan" at bounding box center [179, 319] width 89 height 15
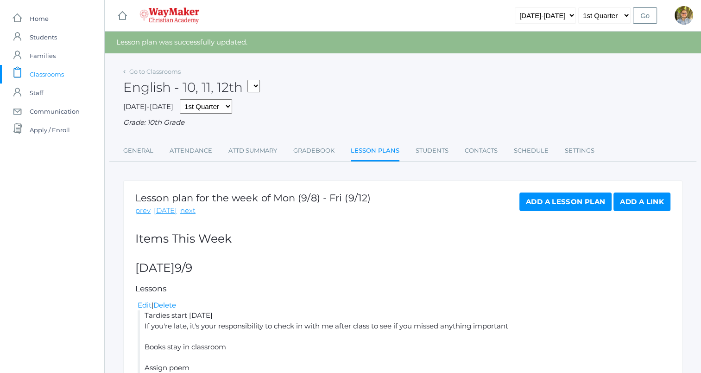
click at [57, 78] on span "Classrooms" at bounding box center [47, 74] width 34 height 19
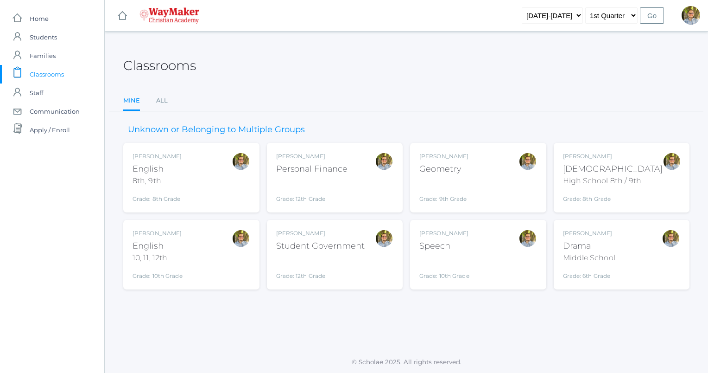
click at [441, 252] on div "[PERSON_NAME] Speech Grade: 10th Grade SPEECH" at bounding box center [444, 254] width 50 height 51
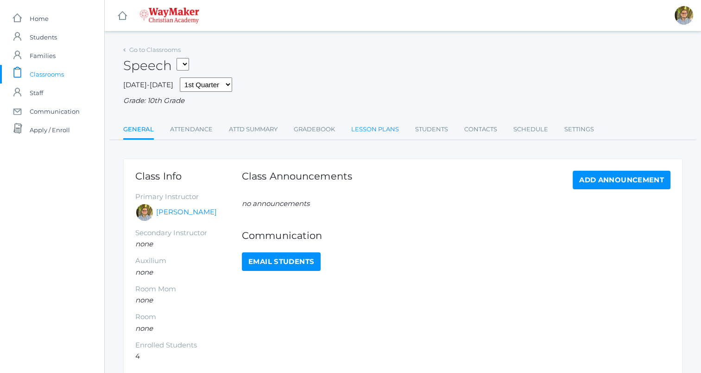
click at [378, 132] on link "Lesson Plans" at bounding box center [375, 129] width 48 height 19
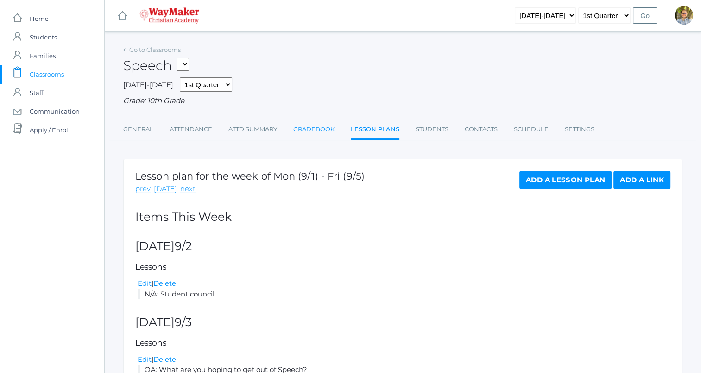
click at [315, 129] on link "Gradebook" at bounding box center [313, 129] width 41 height 19
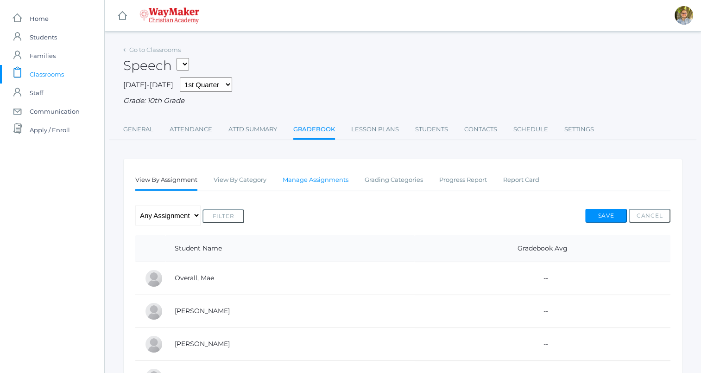
click at [338, 179] on link "Manage Assignments" at bounding box center [316, 180] width 66 height 19
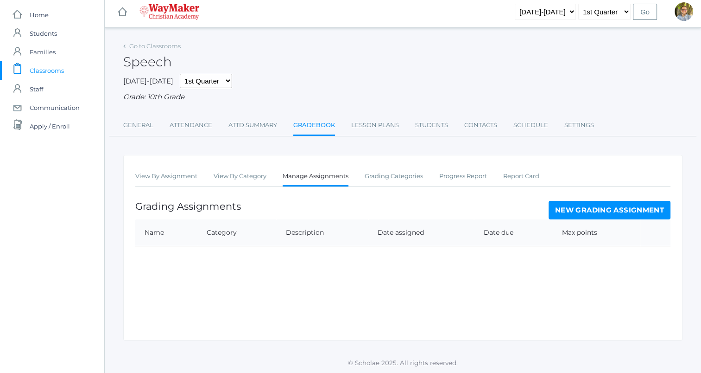
scroll to position [5, 0]
click at [599, 208] on link "New Grading Assignment" at bounding box center [610, 209] width 122 height 19
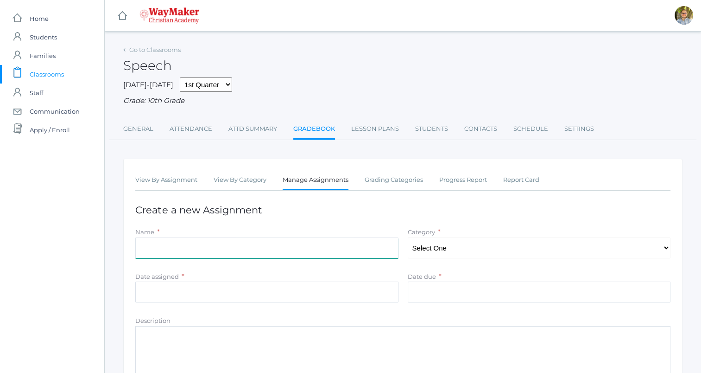
click at [376, 252] on input "Name" at bounding box center [266, 247] width 263 height 21
type input "1st week"
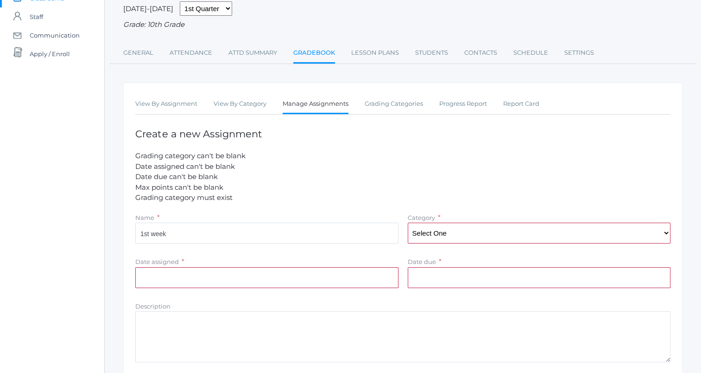
scroll to position [93, 0]
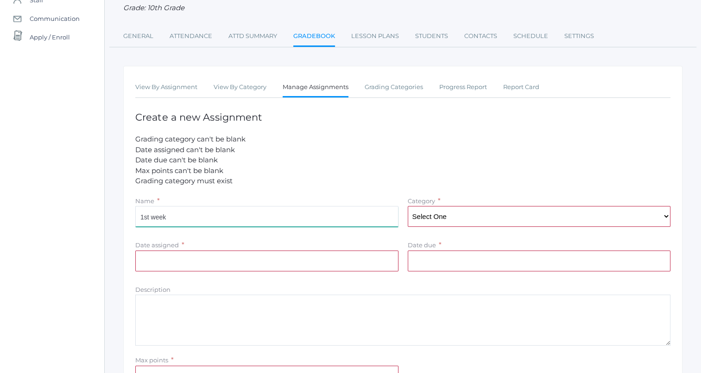
click at [257, 219] on input "1st week" at bounding box center [266, 216] width 263 height 21
type input "1st week OA's"
click at [454, 228] on div "Name * 1st week OA's Category * Select One Participation Quality" at bounding box center [403, 213] width 545 height 35
click at [458, 218] on select "Select One Participation Quality" at bounding box center [539, 216] width 263 height 21
select select "1158"
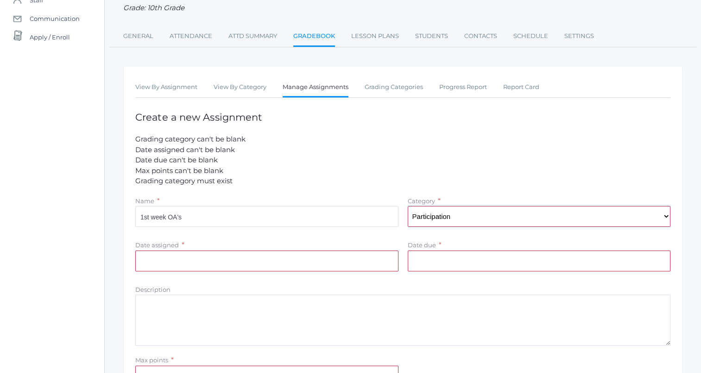
click at [408, 206] on select "Select One Participation Quality" at bounding box center [539, 216] width 263 height 21
click at [374, 263] on input "Date assigned" at bounding box center [266, 260] width 263 height 21
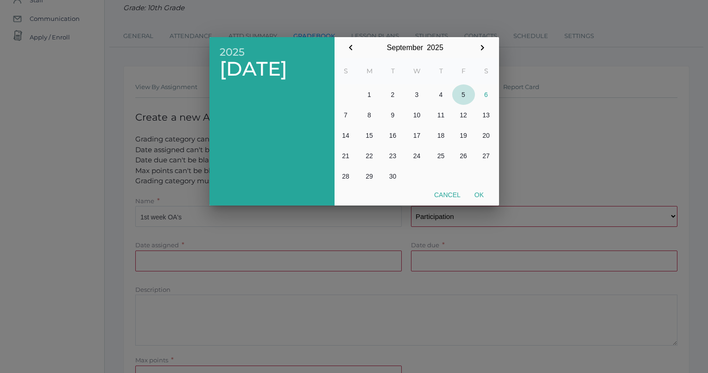
click at [463, 95] on button "5" at bounding box center [463, 94] width 23 height 20
click at [482, 198] on button "Ok" at bounding box center [479, 194] width 23 height 17
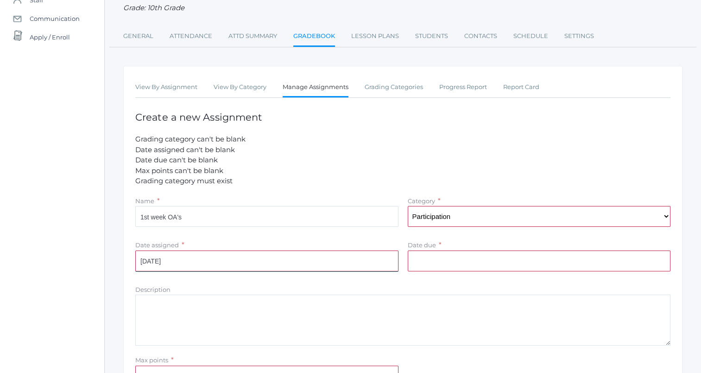
click at [376, 263] on input "[DATE]" at bounding box center [266, 260] width 263 height 21
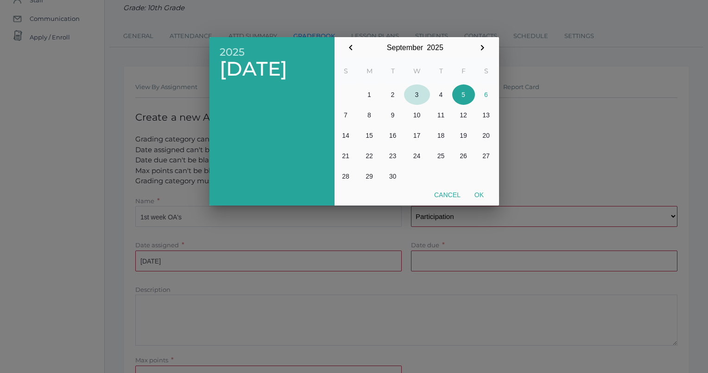
click at [421, 95] on button "3" at bounding box center [417, 94] width 26 height 20
click at [476, 191] on button "Ok" at bounding box center [479, 194] width 23 height 17
type input "2025-09-03"
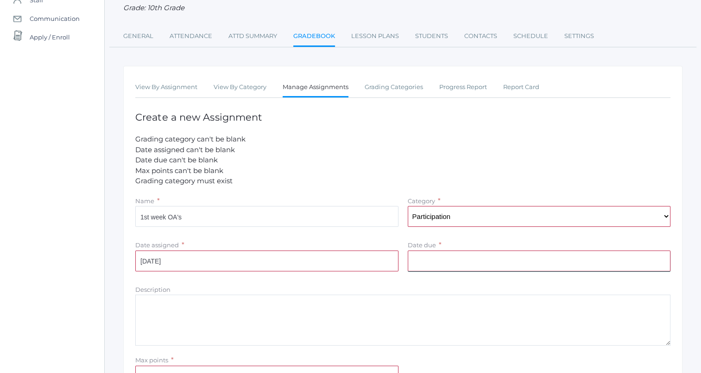
click at [444, 259] on input "Date due" at bounding box center [539, 260] width 263 height 21
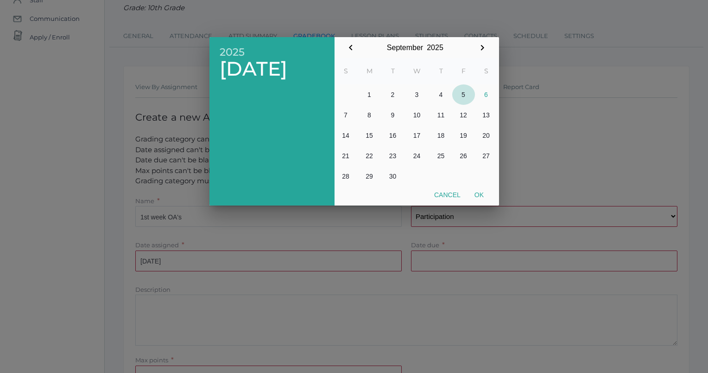
click at [460, 92] on button "5" at bounding box center [463, 94] width 23 height 20
click at [477, 196] on button "Ok" at bounding box center [479, 194] width 23 height 17
type input "[DATE]"
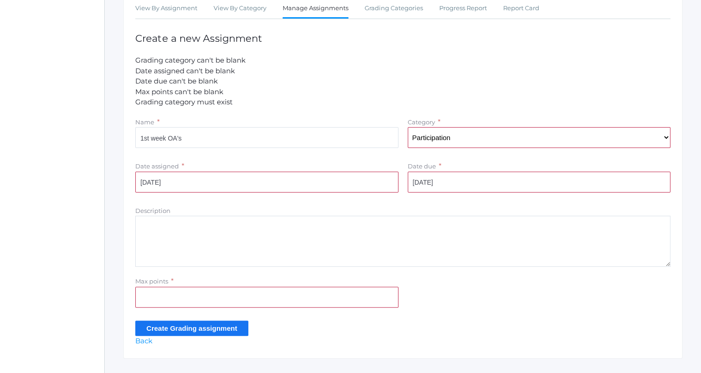
scroll to position [185, 0]
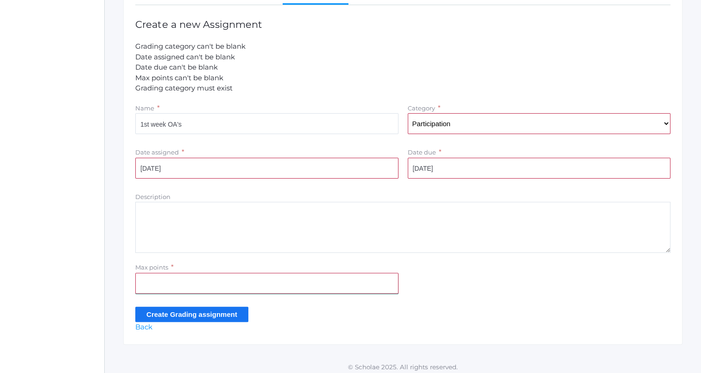
click at [302, 281] on input "Max points" at bounding box center [266, 282] width 263 height 21
type input "10"
click at [135, 306] on input "Create Grading assignment" at bounding box center [191, 313] width 113 height 15
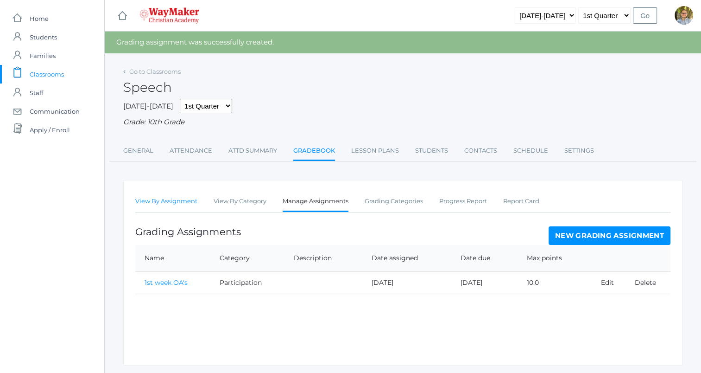
click at [174, 202] on link "View By Assignment" at bounding box center [166, 201] width 62 height 19
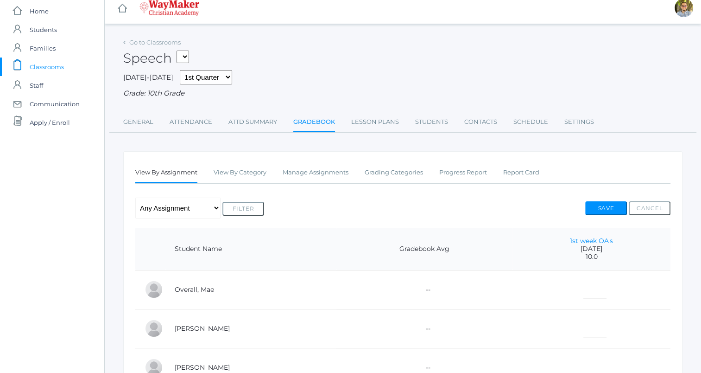
scroll to position [139, 0]
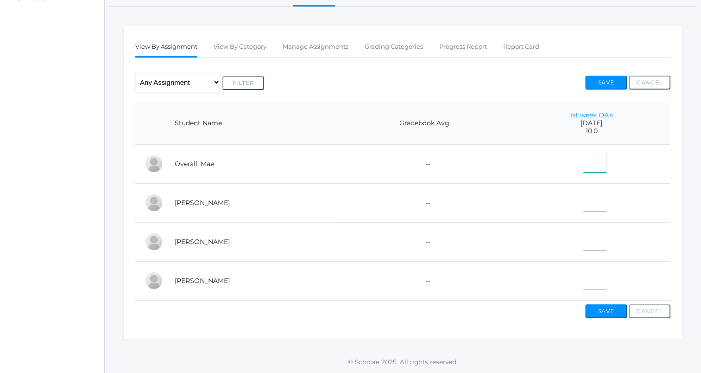
click at [592, 161] on input"] "text" at bounding box center [594, 162] width 23 height 21
type input"] "10"
type input"] "2"
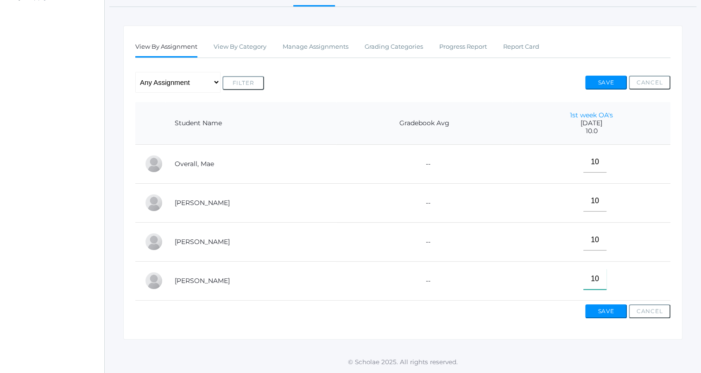
type input"] "10"
click at [604, 80] on button "Save" at bounding box center [606, 83] width 42 height 14
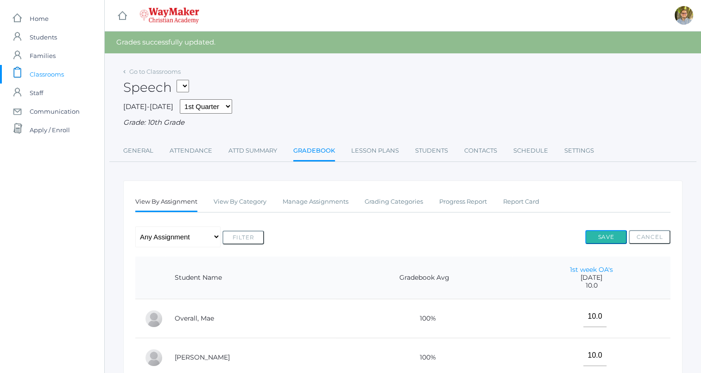
click at [607, 235] on button "Save" at bounding box center [606, 237] width 42 height 14
click at [56, 71] on span "Classrooms" at bounding box center [47, 74] width 34 height 19
